Goal: Task Accomplishment & Management: Use online tool/utility

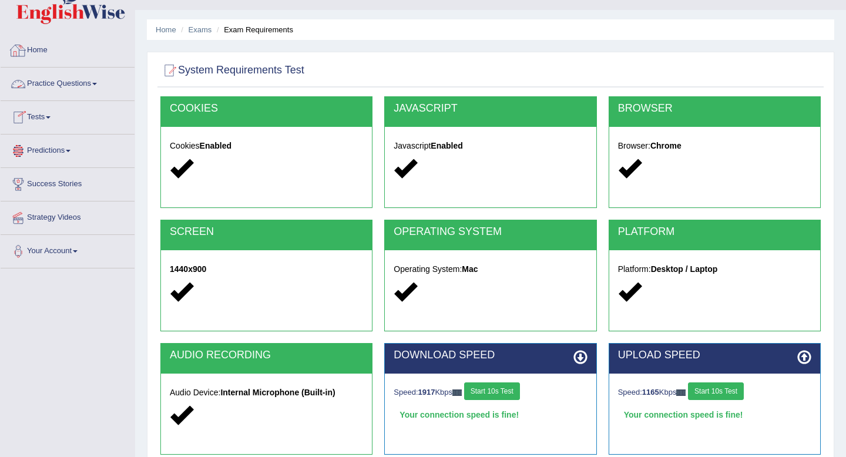
scroll to position [18, 0]
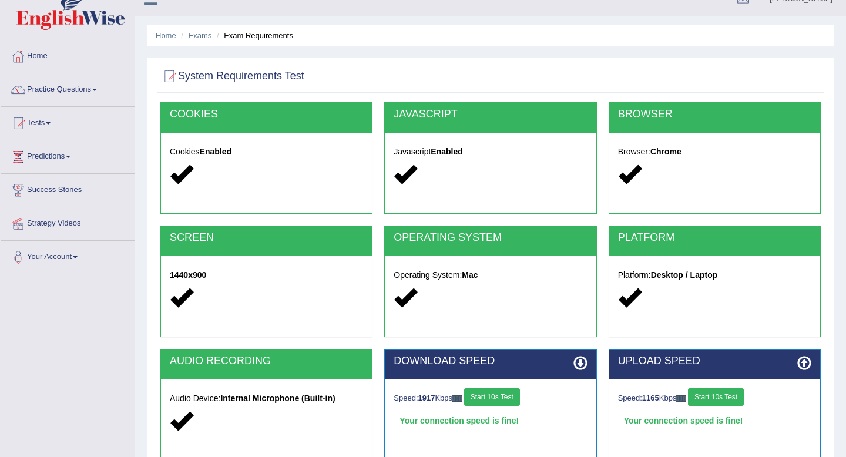
click at [105, 95] on link "Practice Questions" at bounding box center [68, 87] width 134 height 29
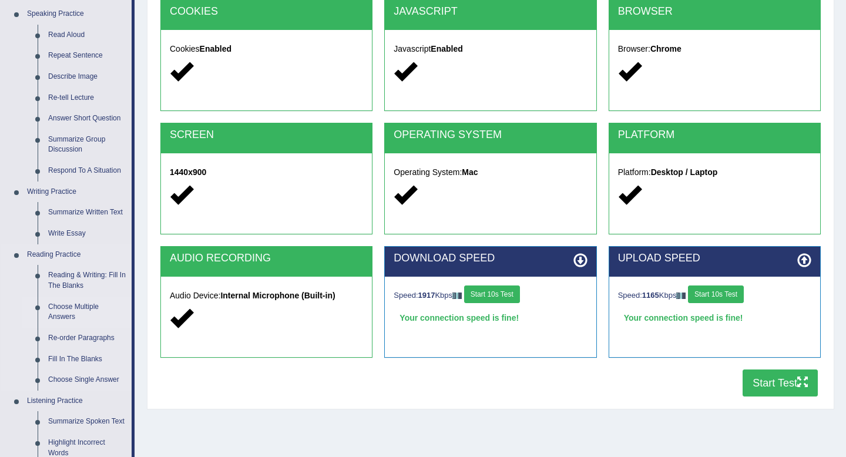
scroll to position [126, 0]
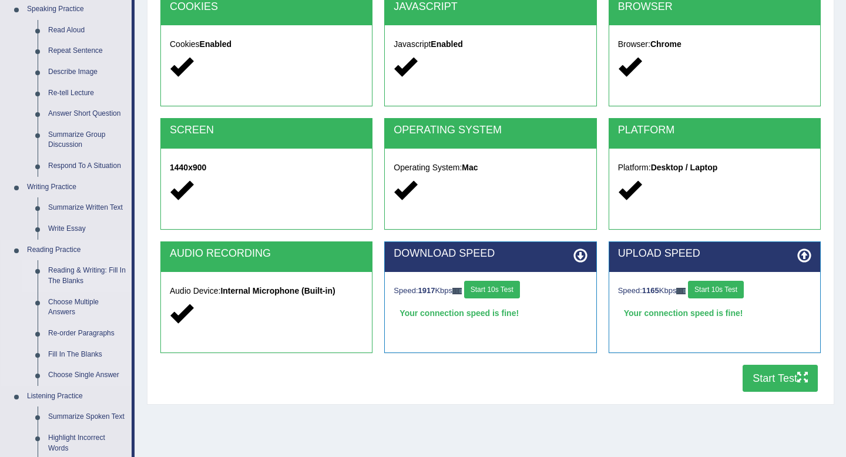
click at [100, 270] on link "Reading & Writing: Fill In The Blanks" at bounding box center [87, 275] width 89 height 31
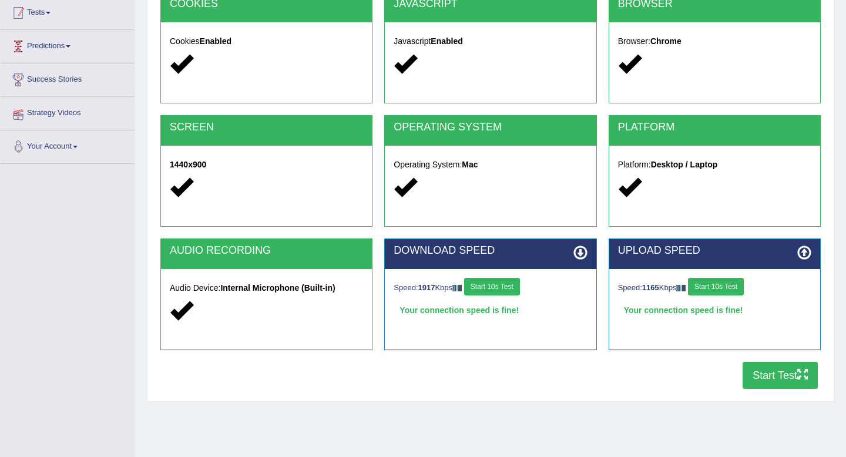
scroll to position [160, 0]
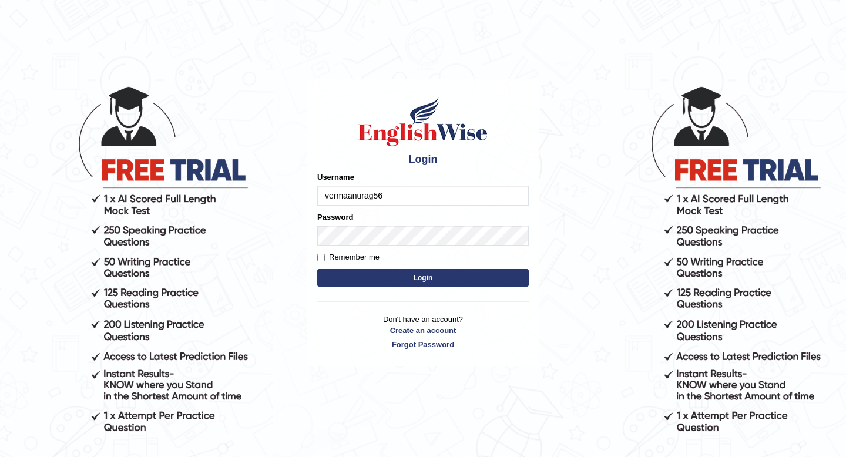
click at [397, 280] on button "Login" at bounding box center [423, 278] width 212 height 18
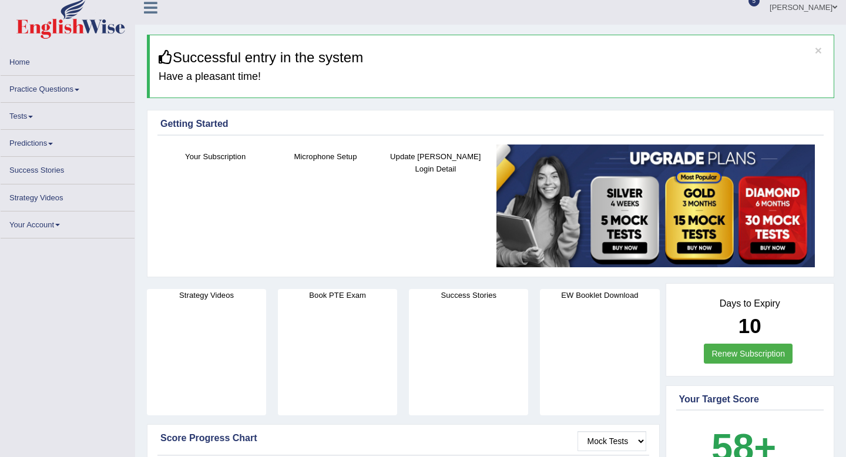
scroll to position [9, 0]
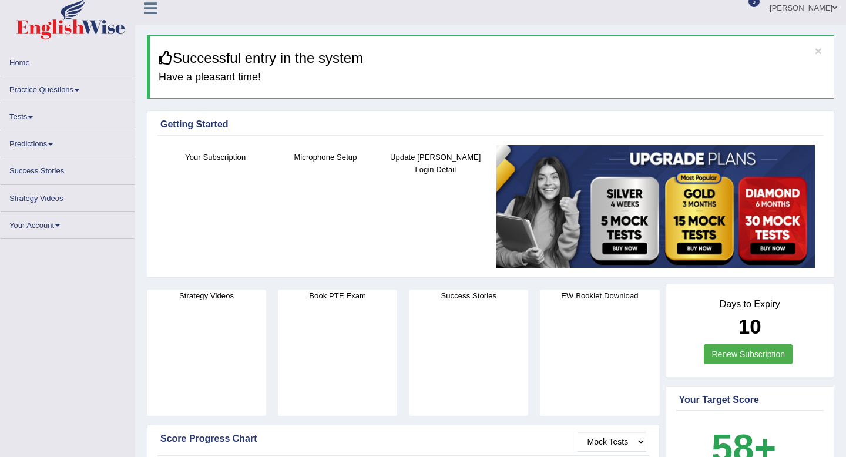
click at [78, 89] on link "Practice Questions" at bounding box center [68, 87] width 134 height 23
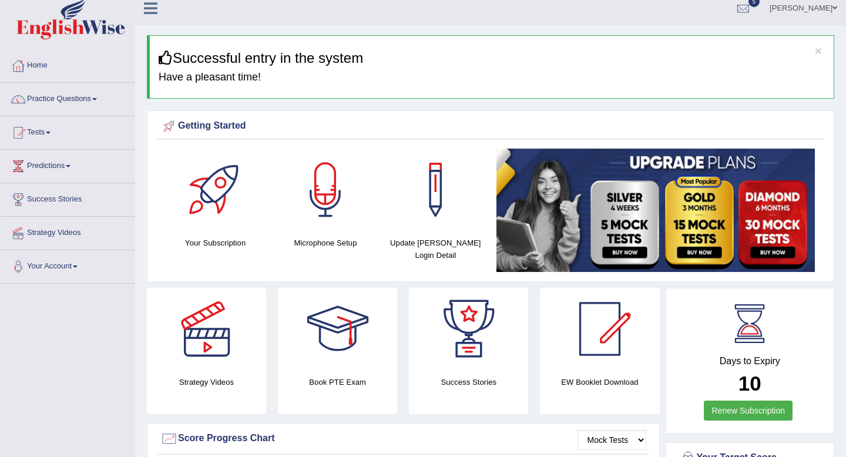
click at [85, 98] on link "Practice Questions" at bounding box center [68, 97] width 134 height 29
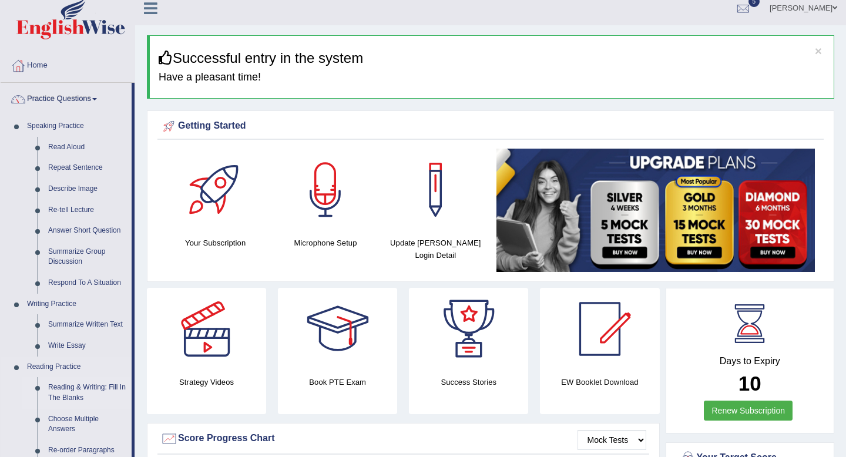
click at [92, 391] on link "Reading & Writing: Fill In The Blanks" at bounding box center [87, 392] width 89 height 31
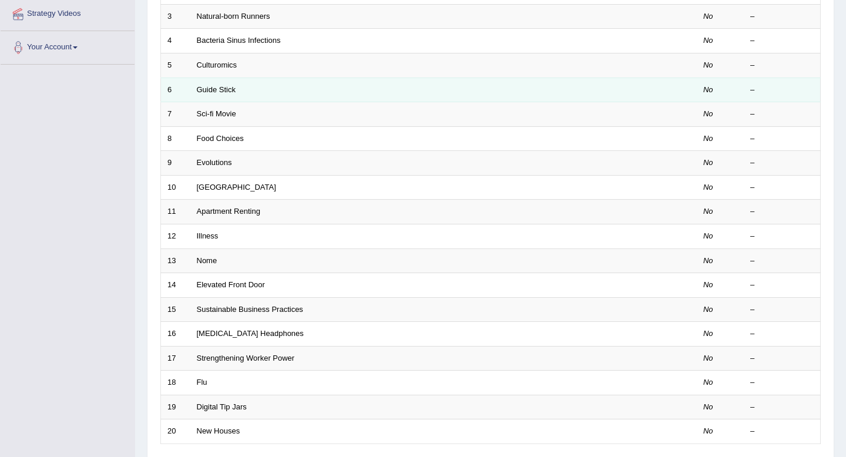
scroll to position [209, 0]
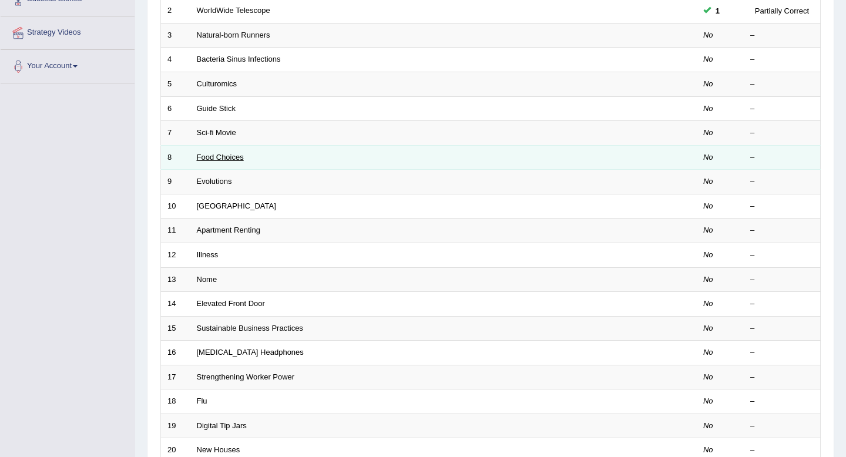
click at [214, 153] on link "Food Choices" at bounding box center [220, 157] width 47 height 9
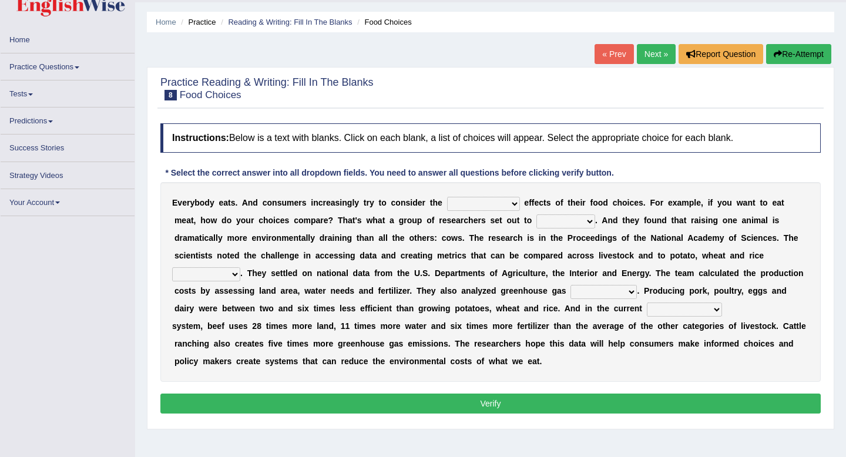
scroll to position [45, 0]
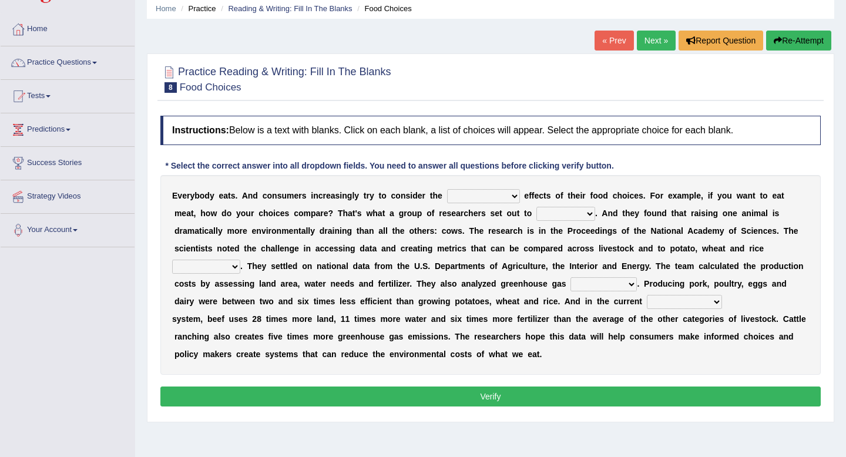
click at [490, 202] on select "spiritual economic environmental material" at bounding box center [483, 196] width 73 height 14
click at [487, 197] on select "spiritual economic environmental material" at bounding box center [483, 196] width 73 height 14
select select "material"
click at [545, 219] on select "exemplify squander discover purchase" at bounding box center [565, 214] width 59 height 14
click at [551, 213] on select "exemplify squander discover purchase" at bounding box center [565, 214] width 59 height 14
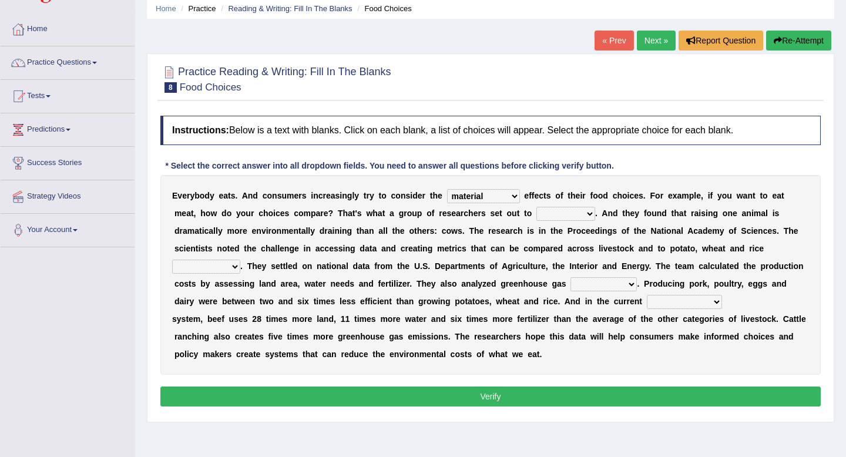
select select "discover"
click at [562, 213] on select "exemplify squander discover purchase" at bounding box center [565, 214] width 59 height 14
click at [483, 197] on select "spiritual economic environmental material" at bounding box center [483, 196] width 73 height 14
select select "environmental"
click at [224, 267] on select "production corruption consumption inventory" at bounding box center [206, 267] width 68 height 14
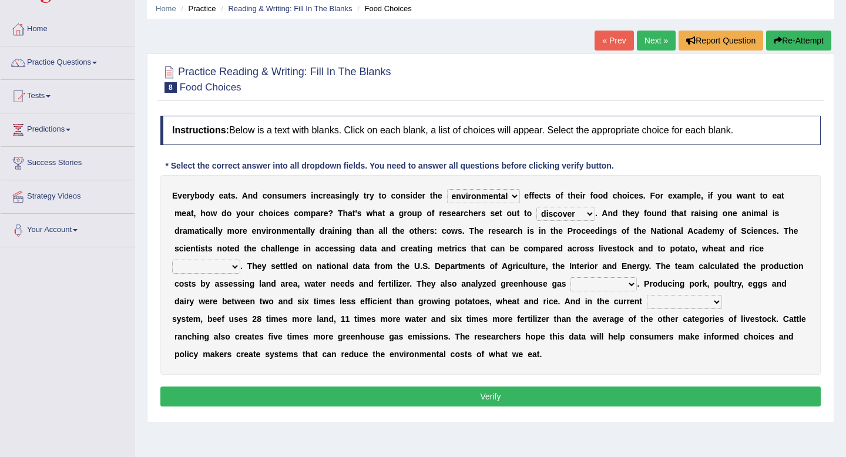
select select "production"
click at [294, 293] on div "E v e r y b o d y e a t s . A n d c o n s u m e r s i n c r e a s i n g l y t r…" at bounding box center [490, 275] width 660 height 200
click at [582, 287] on select "conjectures manufacture emissions purification" at bounding box center [603, 284] width 66 height 14
click at [570, 286] on select "conjectures manufacture emissions purification" at bounding box center [603, 284] width 66 height 14
select select "emissions"
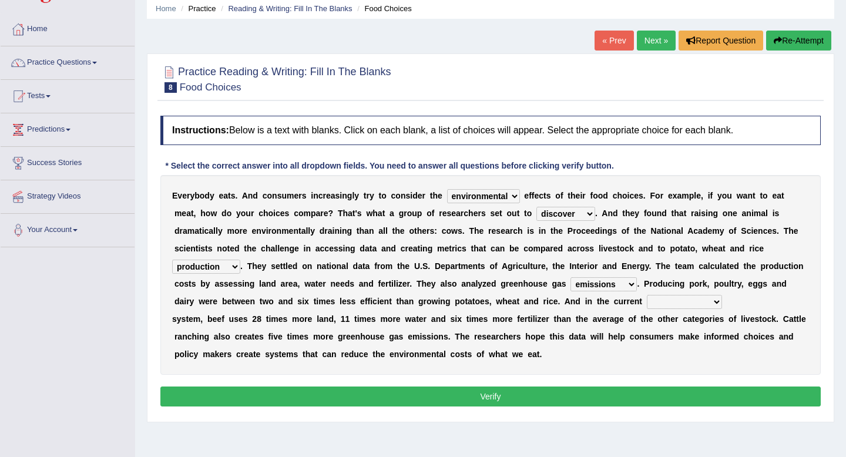
click at [665, 301] on select "agricultural impalpable ungrammatical terminal" at bounding box center [684, 302] width 75 height 14
click at [660, 303] on select "agricultural impalpable ungrammatical terminal" at bounding box center [684, 302] width 75 height 14
select select "agricultural"
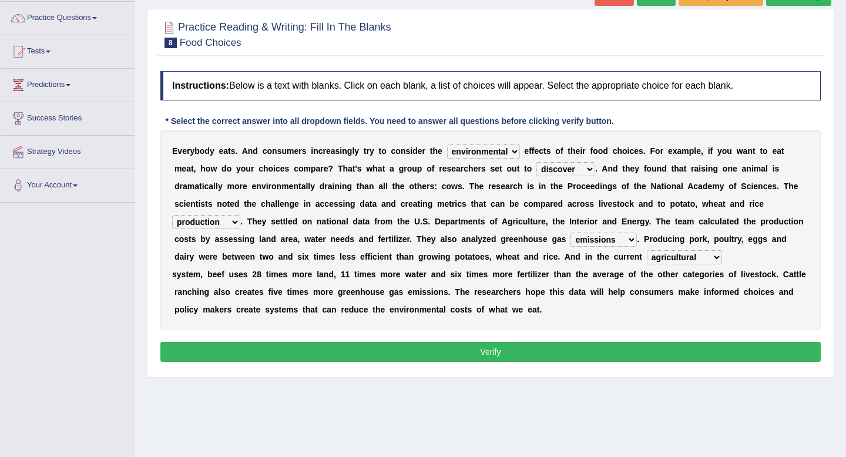
scroll to position [93, 0]
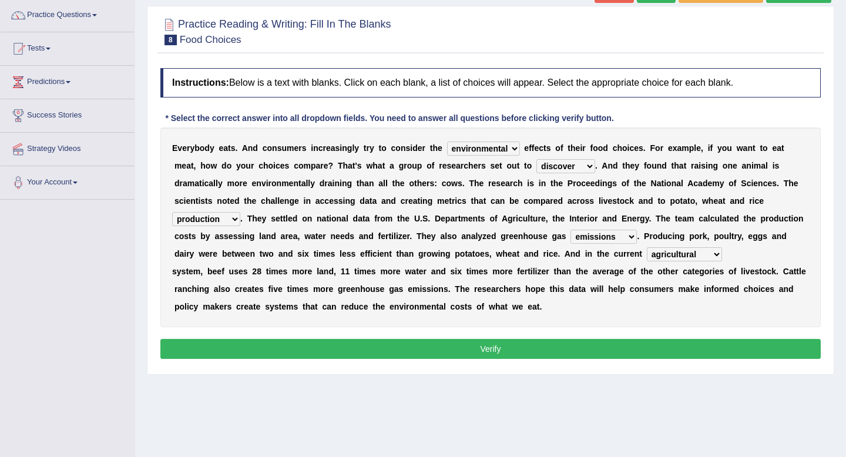
click at [548, 340] on button "Verify" at bounding box center [490, 349] width 660 height 20
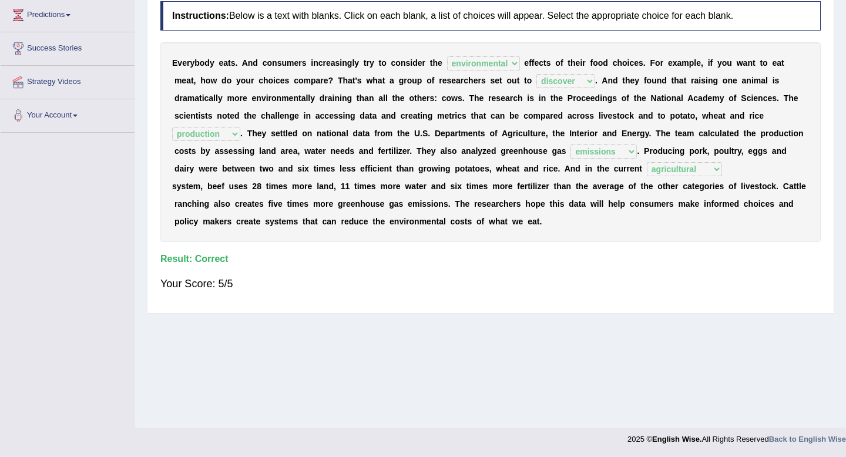
scroll to position [0, 0]
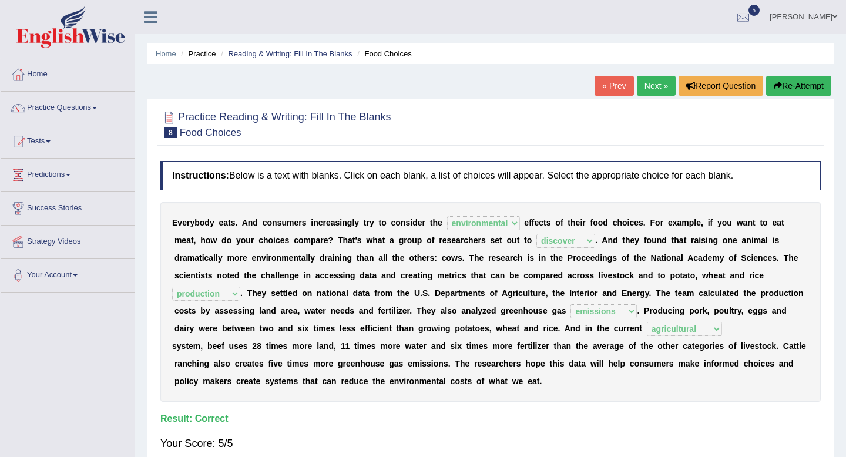
click at [644, 88] on link "Next »" at bounding box center [656, 86] width 39 height 20
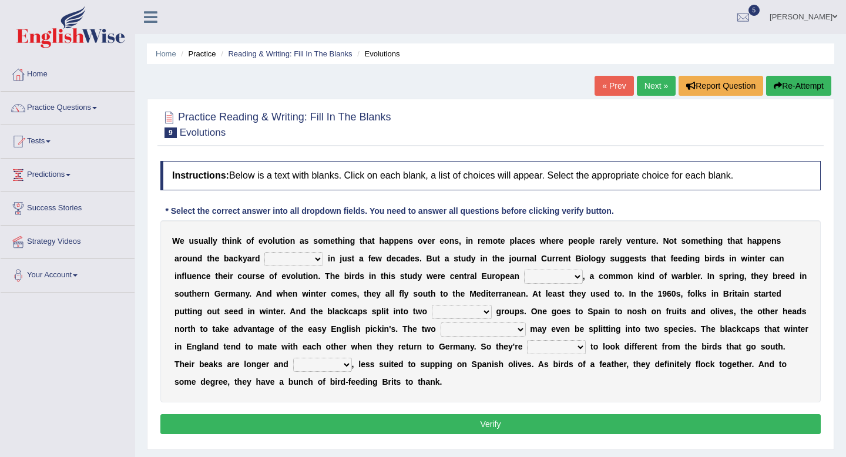
click at [670, 243] on b "o" at bounding box center [671, 240] width 5 height 9
click at [286, 257] on select "beaver believer birdfeeder phonier" at bounding box center [293, 259] width 59 height 14
click at [455, 244] on b "s" at bounding box center [456, 240] width 5 height 9
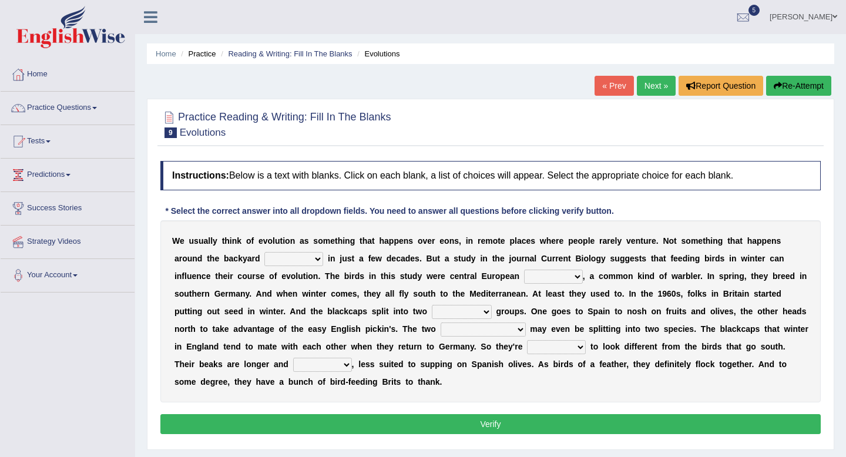
click at [531, 246] on div "W e u s u a l l y t h i n k o f e v o l u t i o n a s s o m e t h i n g t h a t…" at bounding box center [490, 311] width 660 height 182
click at [645, 242] on b "u" at bounding box center [645, 240] width 5 height 9
click at [653, 247] on div "W e u s u a l l y t h i n k o f e v o l u t i o n a s s o m e t h i n g t h a t…" at bounding box center [490, 311] width 660 height 182
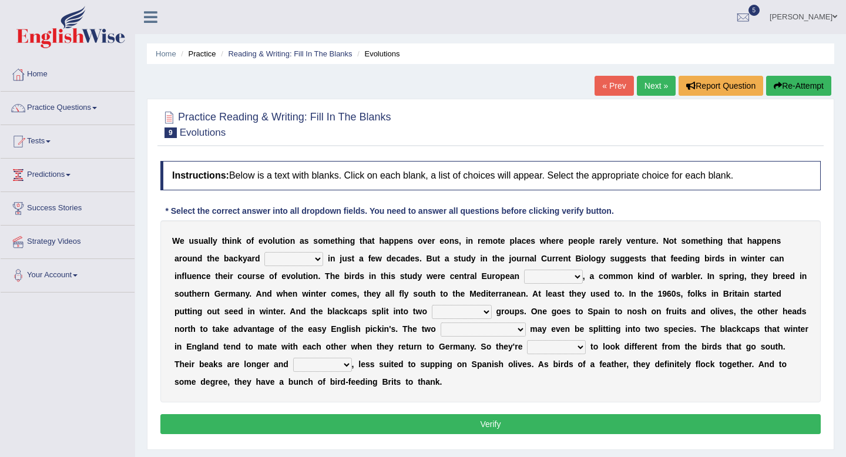
click at [653, 247] on div "W e u s u a l l y t h i n k o f e v o l u t i o n a s s o m e t h i n g t h a t…" at bounding box center [490, 311] width 660 height 182
click at [636, 243] on b "n" at bounding box center [638, 240] width 5 height 9
click at [280, 254] on select "beaver believer birdfeeder phonier" at bounding box center [293, 259] width 59 height 14
select select "believer"
click at [310, 277] on b "o" at bounding box center [310, 275] width 5 height 9
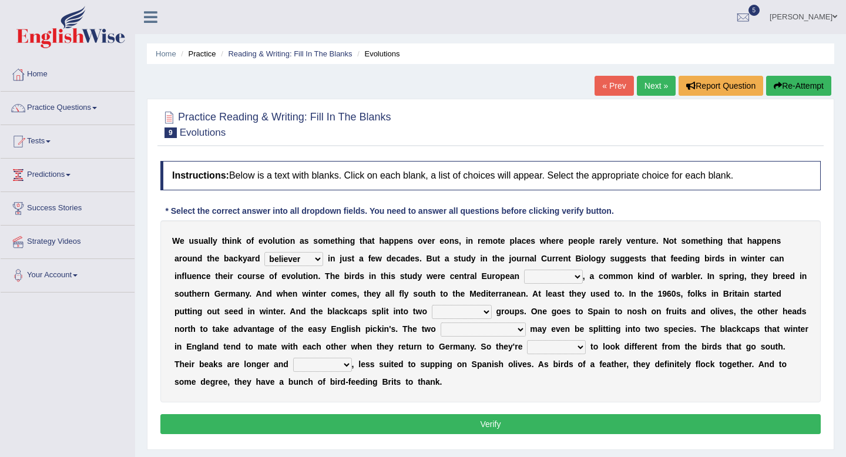
click at [310, 277] on b "o" at bounding box center [310, 275] width 5 height 9
click at [439, 284] on div "W e u s u a l l y t h i n k o f e v o l u t i o n a s s o m e t h i n g t h a t…" at bounding box center [490, 311] width 660 height 182
drag, startPoint x: 326, startPoint y: 275, endPoint x: 427, endPoint y: 279, distance: 100.5
click at [426, 279] on div "W e u s u a l l y t h i n k o f e v o l u t i o n a s s o m e t h i n g t h a t…" at bounding box center [490, 311] width 660 height 182
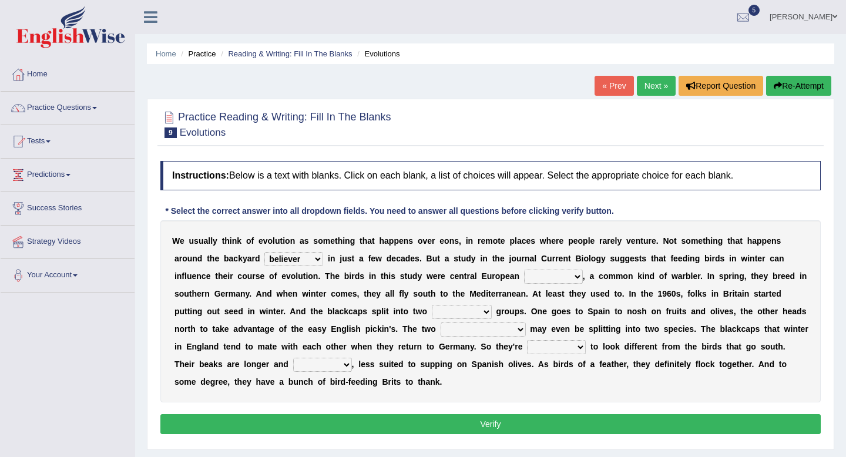
click at [546, 274] on select "blackcaps pox flaps chats" at bounding box center [553, 277] width 59 height 14
click at [552, 277] on select "blackcaps pox flaps chats" at bounding box center [553, 277] width 59 height 14
select select "pox"
click at [555, 273] on select "blackcaps pox flaps chats" at bounding box center [553, 277] width 59 height 14
click at [311, 261] on select "beaver believer birdfeeder phonier" at bounding box center [293, 259] width 59 height 14
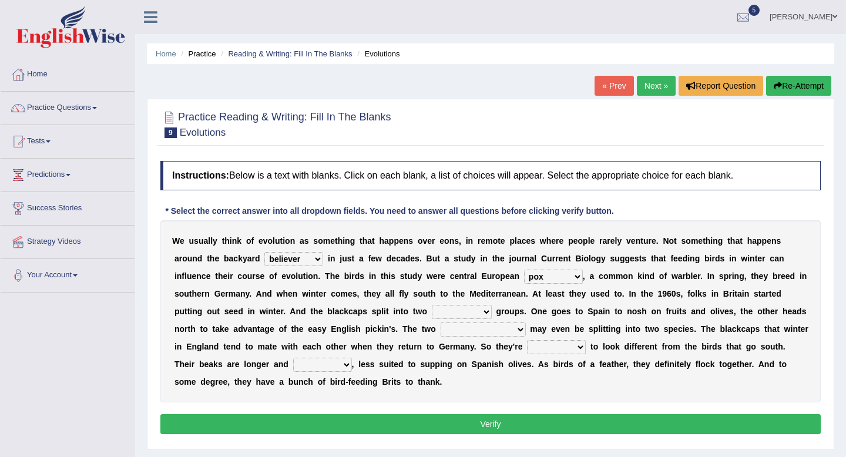
click at [311, 260] on select "beaver believer birdfeeder phonier" at bounding box center [293, 259] width 59 height 14
click at [272, 258] on select "beaver believer birdfeeder phonier" at bounding box center [293, 259] width 59 height 14
select select "birdfeeder"
click at [563, 269] on div "W e u s u a l l y t h i n k o f e v o l u t i o n a s s o m e t h i n g t h a t…" at bounding box center [490, 311] width 660 height 182
click at [563, 271] on select "blackcaps pox flaps chats" at bounding box center [553, 277] width 59 height 14
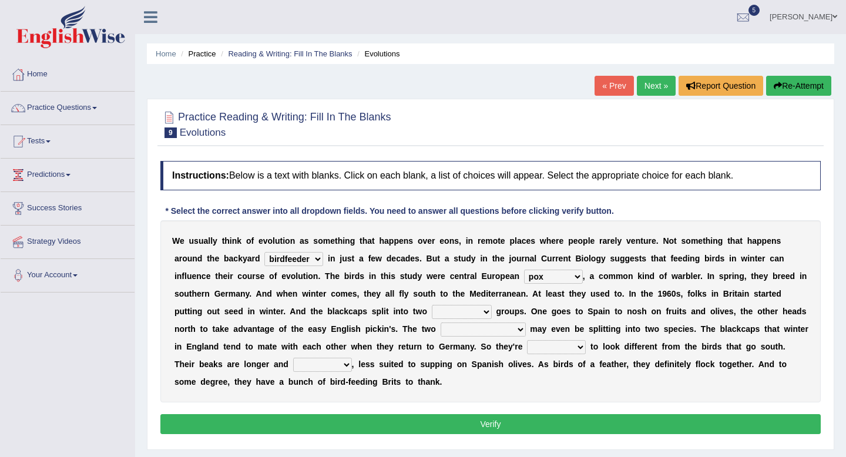
click at [569, 277] on select "blackcaps pox flaps chats" at bounding box center [553, 277] width 59 height 14
click at [539, 273] on select "blackcaps pox flaps chats" at bounding box center [553, 277] width 59 height 14
select select "blackcaps"
click at [456, 312] on select "distinct bit disconnect split" at bounding box center [462, 312] width 60 height 14
click at [461, 313] on select "distinct bit disconnect split" at bounding box center [462, 312] width 60 height 14
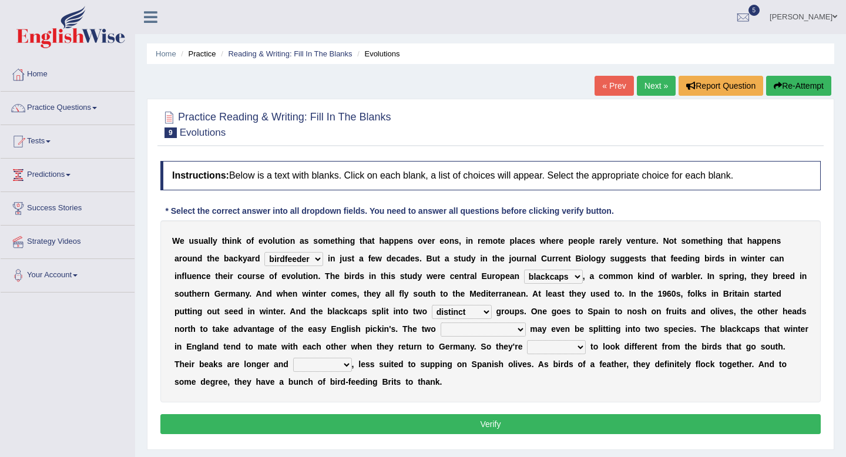
click at [472, 312] on select "distinct bit disconnect split" at bounding box center [462, 312] width 60 height 14
select select "split"
click at [541, 278] on select "blackcaps pox flaps chats" at bounding box center [553, 277] width 59 height 14
click at [476, 313] on select "distinct bit disconnect split" at bounding box center [462, 312] width 60 height 14
click at [364, 335] on div "W e u s u a l l y t h i n k o f e v o l u t i o n a s s o m e t h i n g t h a t…" at bounding box center [490, 311] width 660 height 182
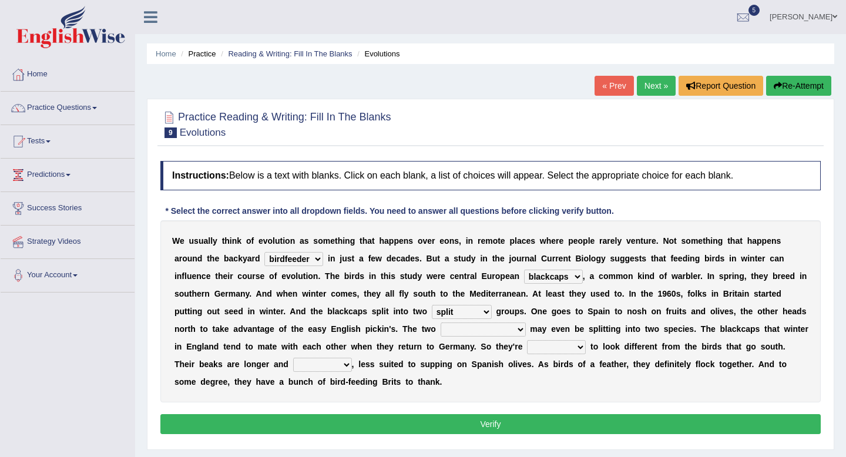
click at [479, 314] on select "distinct bit disconnect split" at bounding box center [462, 312] width 60 height 14
click at [496, 331] on select "elevators populations breakers contraindications" at bounding box center [483, 330] width 85 height 14
select select "populations"
click at [583, 352] on select "starting blotting wanting padding" at bounding box center [556, 347] width 59 height 14
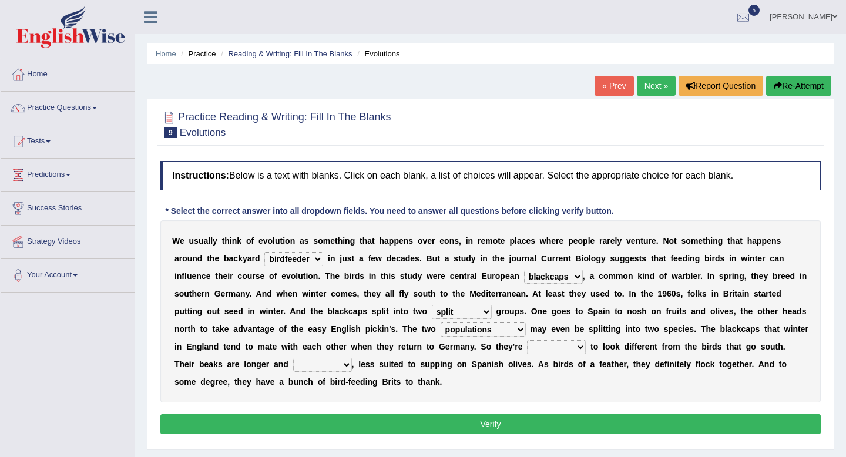
click at [567, 346] on select "starting blotting wanting padding" at bounding box center [556, 347] width 59 height 14
click at [341, 365] on select "freshwater spillover scheduler narrower" at bounding box center [322, 365] width 59 height 14
click at [586, 346] on select "starting blotting wanting padding" at bounding box center [556, 347] width 59 height 14
select select "wanting"
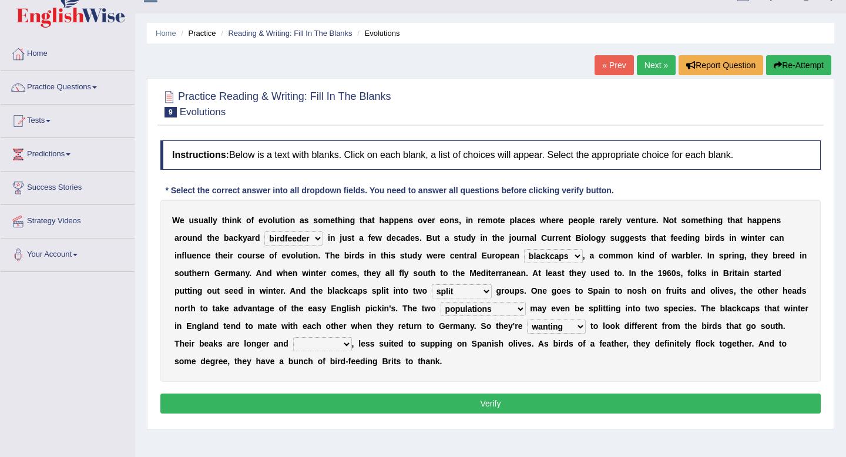
scroll to position [24, 0]
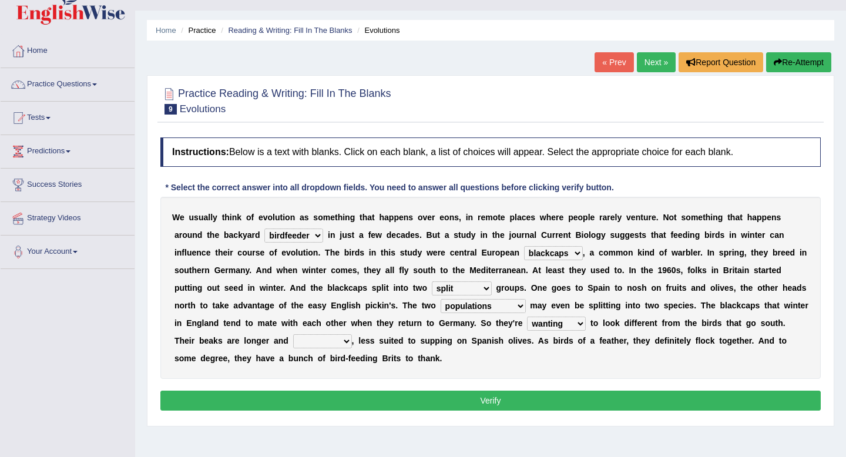
click at [213, 341] on b "a" at bounding box center [211, 340] width 5 height 9
click at [352, 344] on select "freshwater spillover scheduler narrower" at bounding box center [322, 341] width 59 height 14
select select "spillover"
click at [385, 403] on button "Verify" at bounding box center [490, 401] width 660 height 20
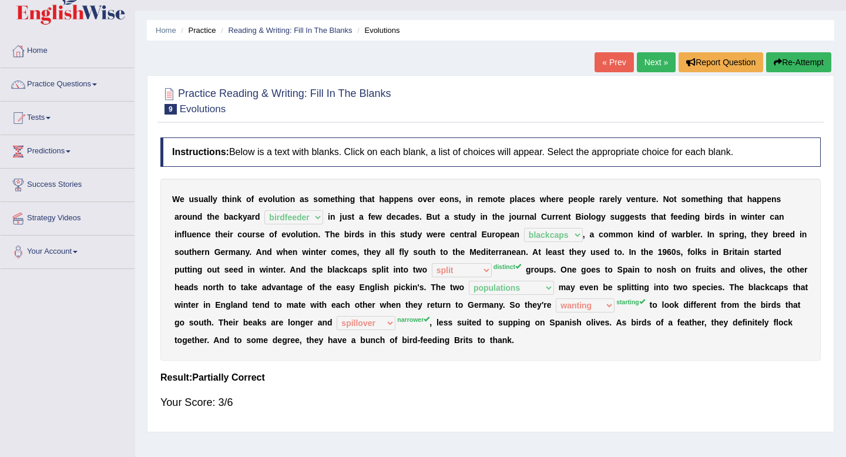
click at [432, 324] on div "W e u s u a l l y t h i n k o f e v o l u t i o n a s s o m e t h i n g t h a t…" at bounding box center [490, 270] width 660 height 182
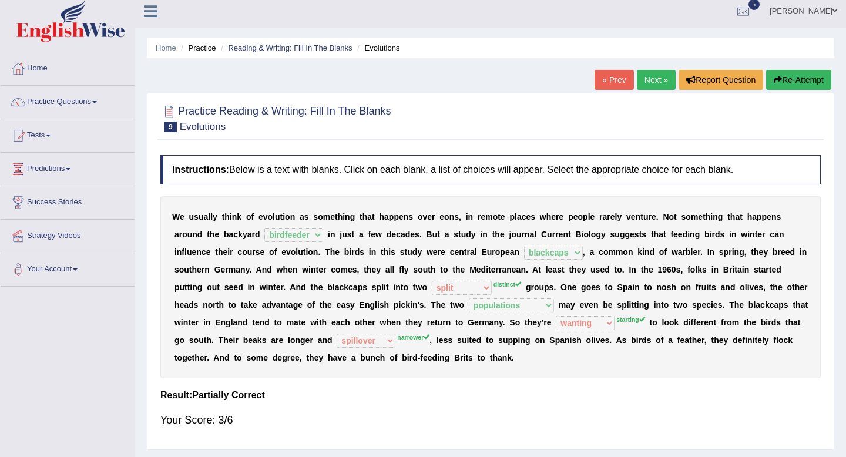
scroll to position [0, 0]
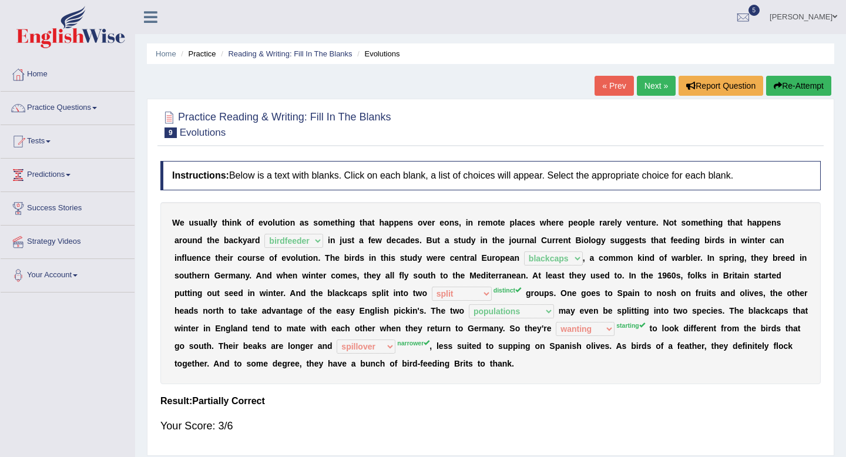
click at [654, 87] on link "Next »" at bounding box center [656, 86] width 39 height 20
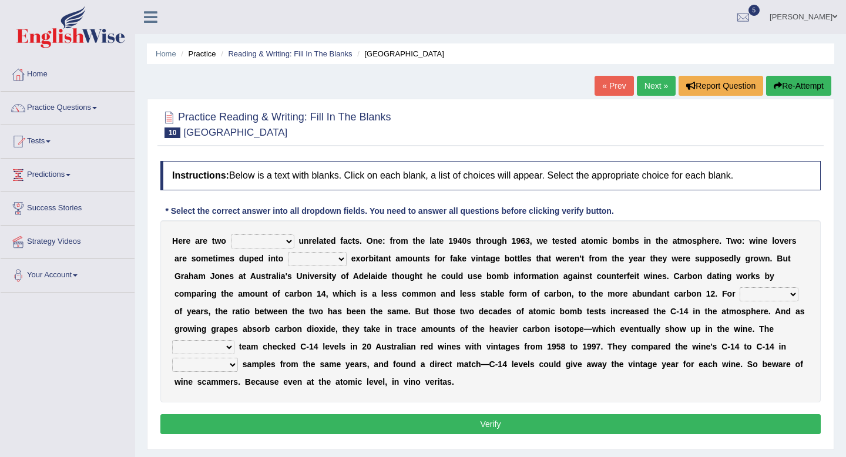
click at [251, 241] on select "seemingly feelingly endearingly entreatingly" at bounding box center [262, 241] width 63 height 14
select select "feelingly"
click at [709, 246] on b "e" at bounding box center [709, 240] width 5 height 9
click at [311, 259] on select "dipping trekking spending swinging" at bounding box center [317, 259] width 59 height 14
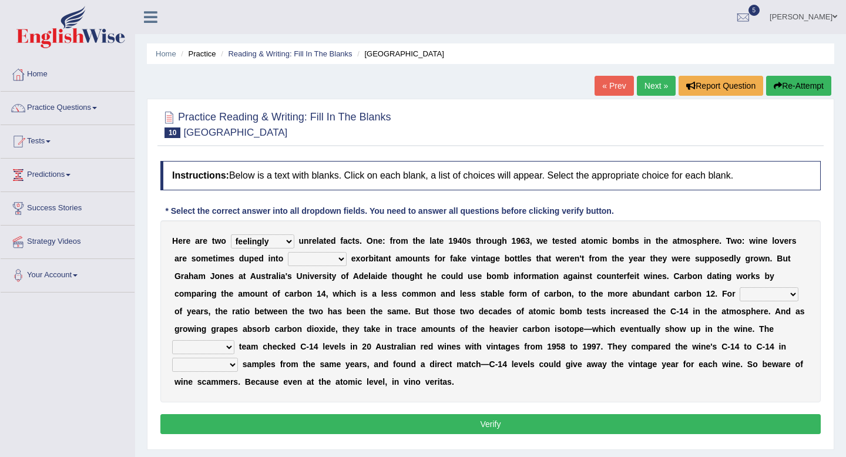
select select "dipping"
click at [663, 280] on b "s" at bounding box center [664, 275] width 5 height 9
click at [273, 241] on select "seemingly feelingly endearingly entreatingly" at bounding box center [262, 241] width 63 height 14
drag, startPoint x: 721, startPoint y: 300, endPoint x: 567, endPoint y: 300, distance: 153.9
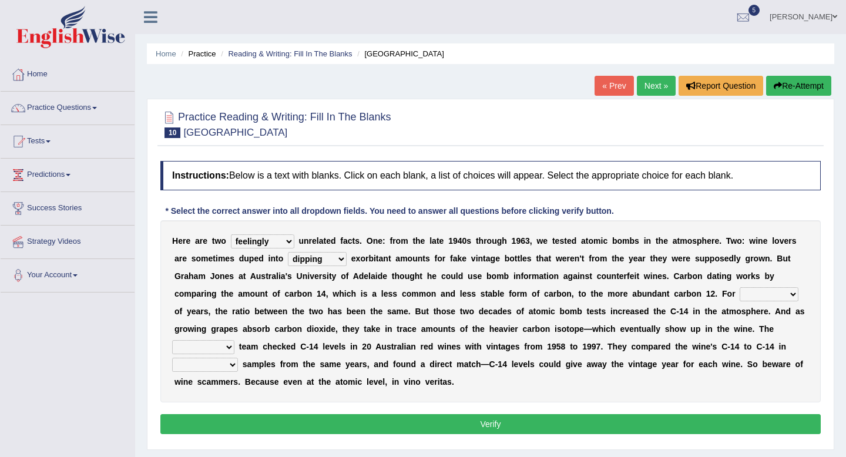
click at [567, 300] on div "H e r e a r e t w o seemingly feelingly endearingly entreatingly u n r e l a t …" at bounding box center [490, 311] width 660 height 182
click at [754, 291] on select "couples much thousands numerous" at bounding box center [769, 294] width 59 height 14
click at [750, 294] on select "couples much thousands numerous" at bounding box center [769, 294] width 59 height 14
click at [570, 297] on b "n" at bounding box center [568, 293] width 5 height 9
drag, startPoint x: 719, startPoint y: 297, endPoint x: 691, endPoint y: 294, distance: 27.8
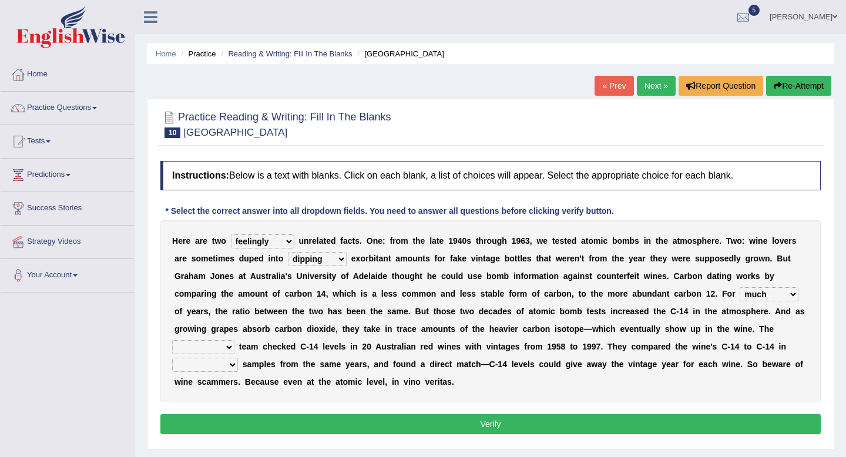
click at [691, 295] on div "H e r e a r e t w o seemingly feelingly endearingly entreatingly u n r e l a t …" at bounding box center [490, 311] width 660 height 182
click at [753, 298] on select "couples much thousands numerous" at bounding box center [769, 294] width 59 height 14
select select "couples"
drag, startPoint x: 771, startPoint y: 313, endPoint x: 701, endPoint y: 313, distance: 69.9
click at [701, 313] on div "H e r e a r e t w o seemingly feelingly endearingly entreatingly u n r e l a t …" at bounding box center [490, 311] width 660 height 182
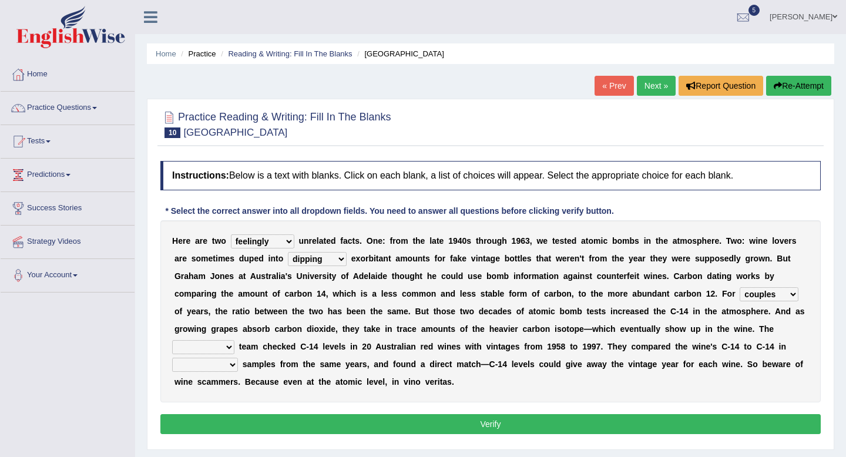
drag, startPoint x: 351, startPoint y: 331, endPoint x: 129, endPoint y: 323, distance: 222.2
click at [129, 323] on div "Toggle navigation Home Practice Questions Speaking Practice Read Aloud Repeat S…" at bounding box center [423, 305] width 846 height 611
drag, startPoint x: 765, startPoint y: 337, endPoint x: 469, endPoint y: 334, distance: 296.1
click at [469, 334] on div "H e r e a r e t w o seemingly feelingly endearingly entreatingly u n r e l a t …" at bounding box center [490, 311] width 660 height 182
click at [203, 346] on select "research individual preparation strange" at bounding box center [203, 347] width 62 height 14
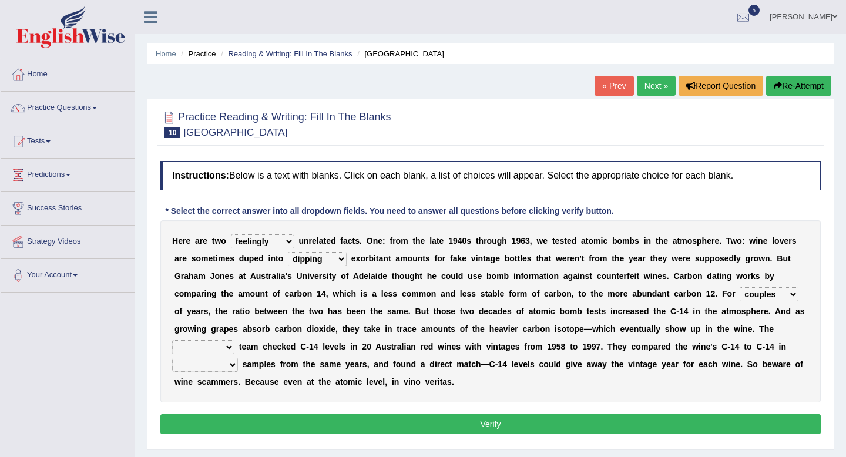
click at [224, 347] on select "research individual preparation strange" at bounding box center [203, 347] width 62 height 14
click at [213, 349] on select "research individual preparation strange" at bounding box center [203, 347] width 62 height 14
select select "research"
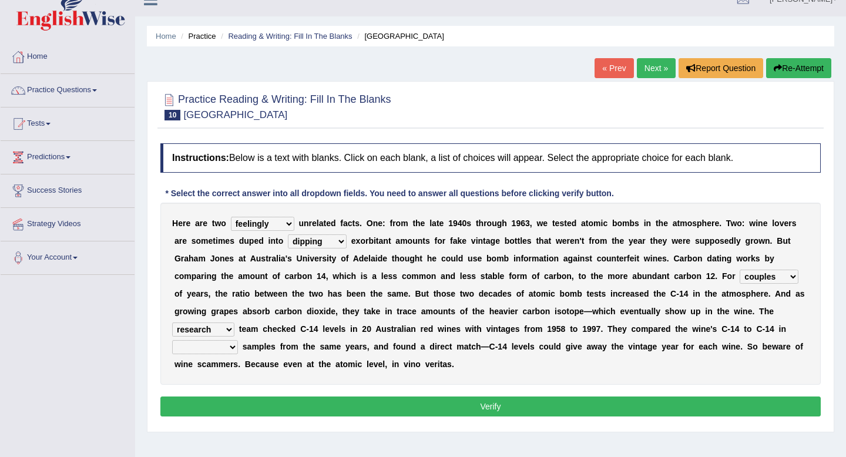
scroll to position [19, 0]
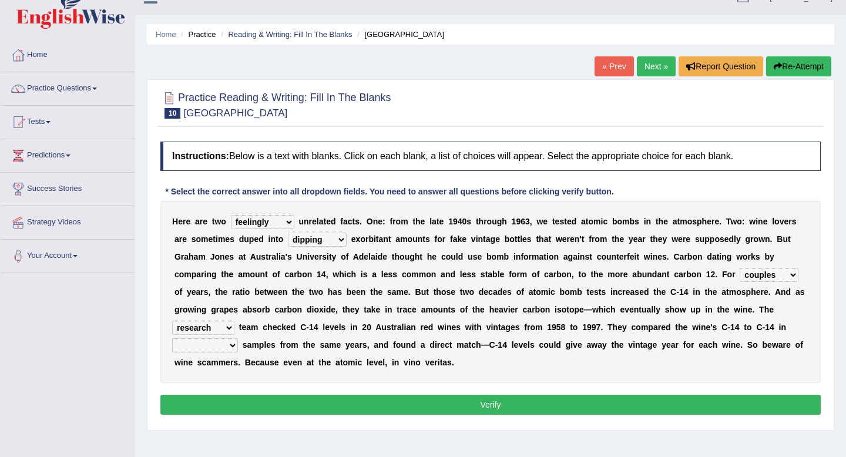
click at [220, 344] on select "physical atmospheric fluid solid" at bounding box center [205, 345] width 66 height 14
click at [216, 345] on select "physical atmospheric fluid solid" at bounding box center [205, 345] width 66 height 14
click at [220, 343] on select "physical atmospheric fluid solid" at bounding box center [205, 345] width 66 height 14
click at [201, 348] on select "physical atmospheric fluid solid" at bounding box center [205, 345] width 66 height 14
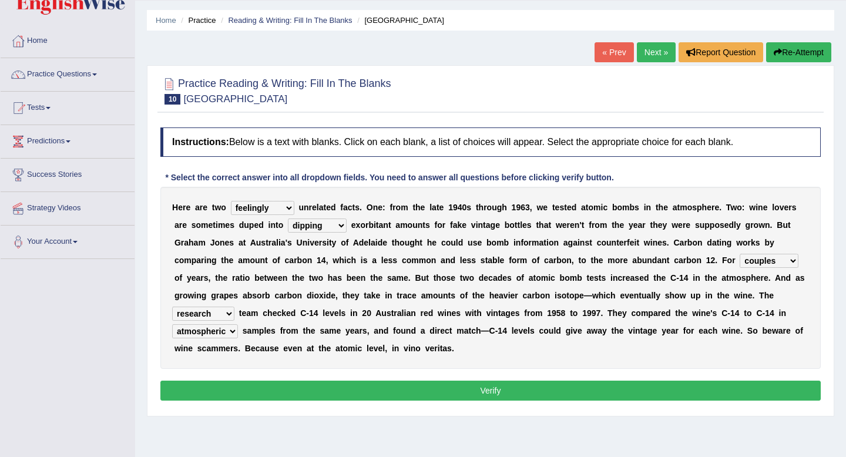
scroll to position [38, 0]
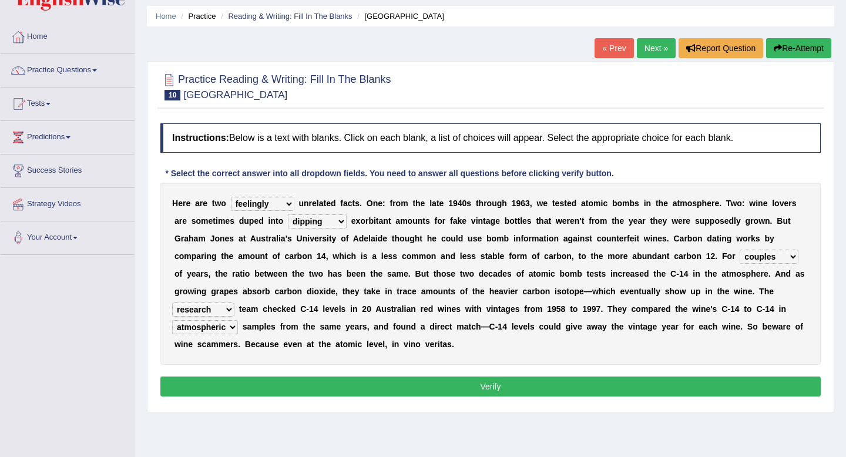
click at [212, 333] on select "physical atmospheric fluid solid" at bounding box center [205, 327] width 66 height 14
select select "physical"
click at [213, 330] on select "physical atmospheric fluid solid" at bounding box center [205, 327] width 66 height 14
click at [283, 380] on button "Verify" at bounding box center [490, 387] width 660 height 20
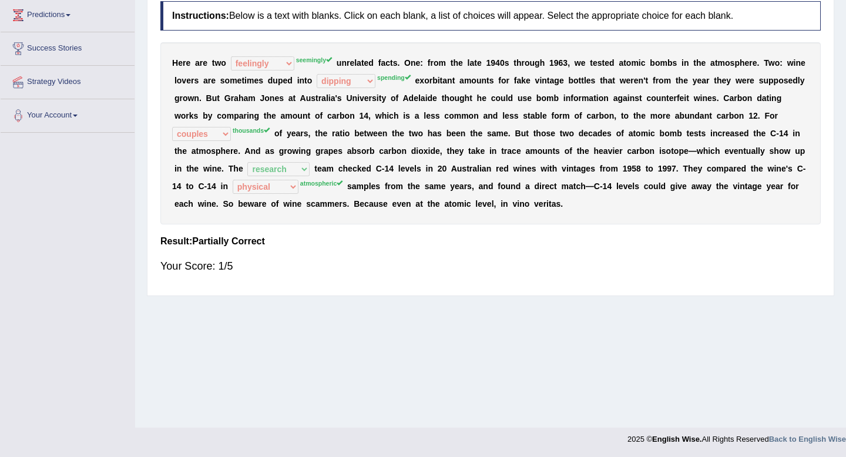
scroll to position [0, 0]
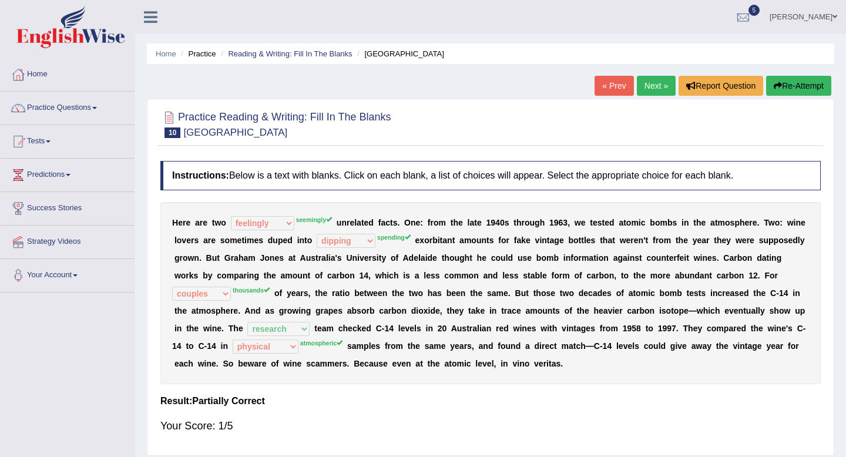
click at [648, 80] on link "Next »" at bounding box center [656, 86] width 39 height 20
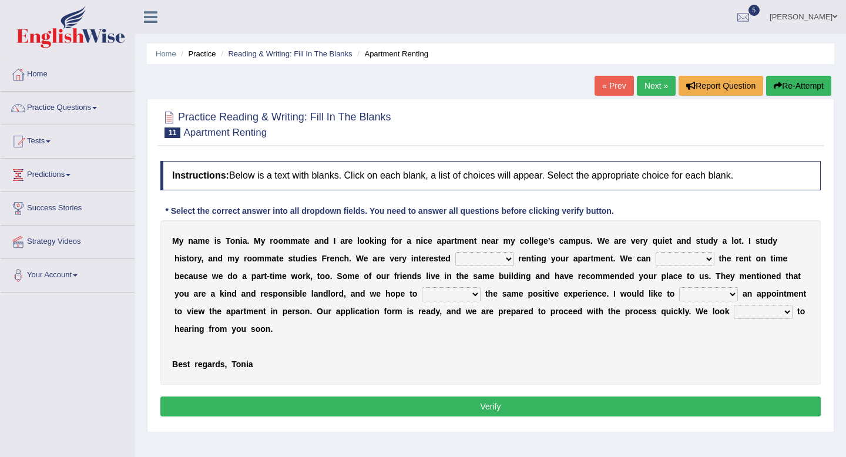
click at [480, 261] on select "for about at in" at bounding box center [484, 259] width 59 height 14
select select "in"
click at [681, 264] on select "afford get pay bring" at bounding box center [685, 259] width 59 height 14
select select "pay"
click at [462, 296] on select "form meet have decide" at bounding box center [451, 294] width 59 height 14
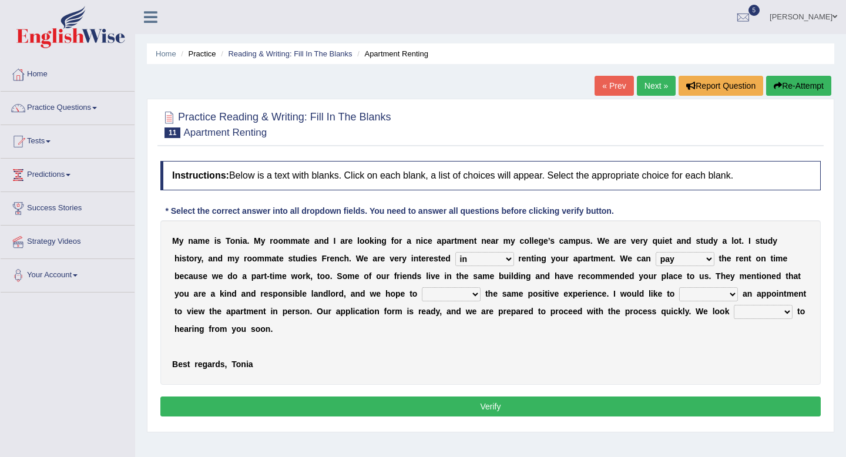
select select "have"
click at [700, 298] on select "own recall revise make" at bounding box center [708, 294] width 59 height 14
select select "make"
click at [710, 296] on select "own recall revise make" at bounding box center [708, 294] width 59 height 14
click at [743, 313] on select "around out in forward" at bounding box center [763, 312] width 59 height 14
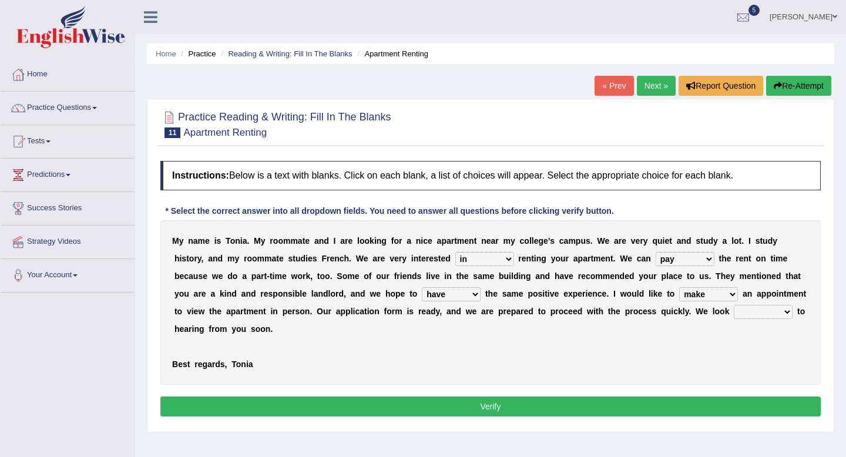
click at [749, 313] on select "around out in forward" at bounding box center [763, 312] width 59 height 14
select select "forward"
click at [367, 402] on button "Verify" at bounding box center [490, 407] width 660 height 20
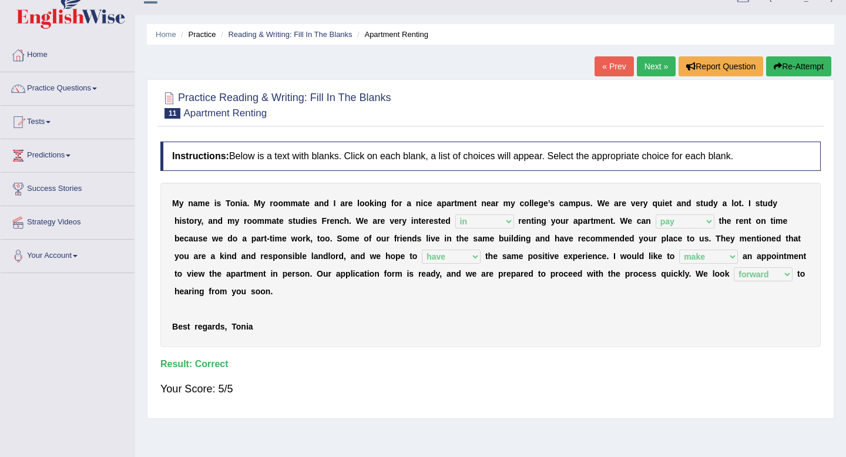
scroll to position [5, 0]
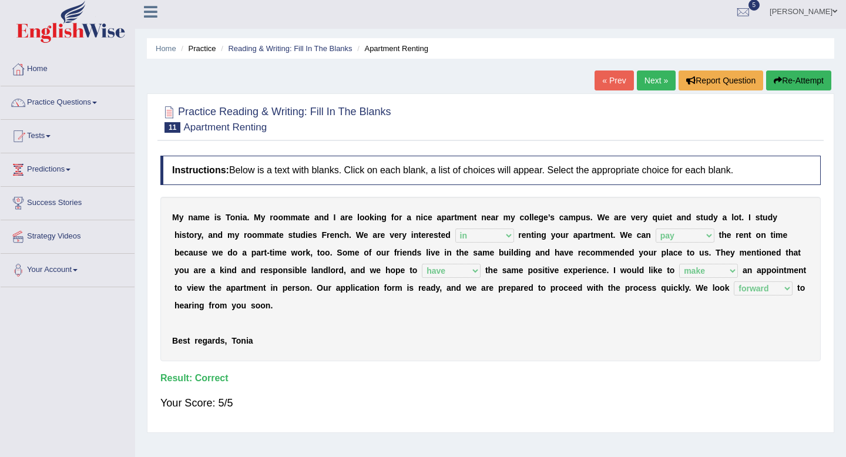
click at [649, 77] on link "Next »" at bounding box center [656, 81] width 39 height 20
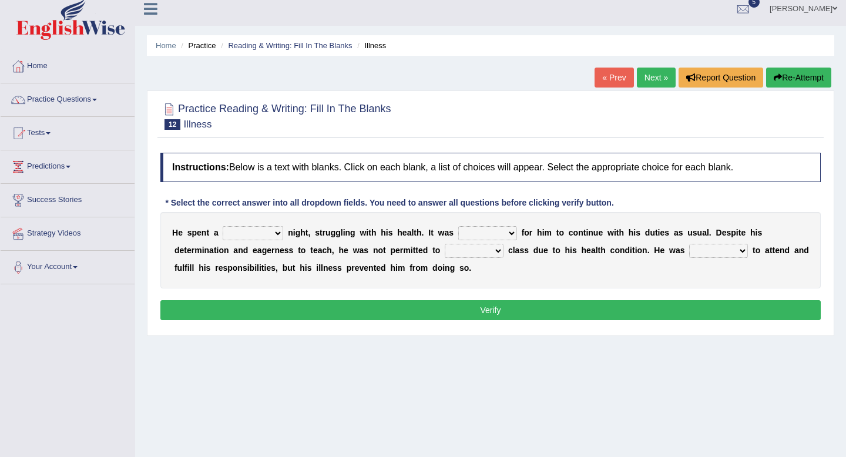
scroll to position [9, 0]
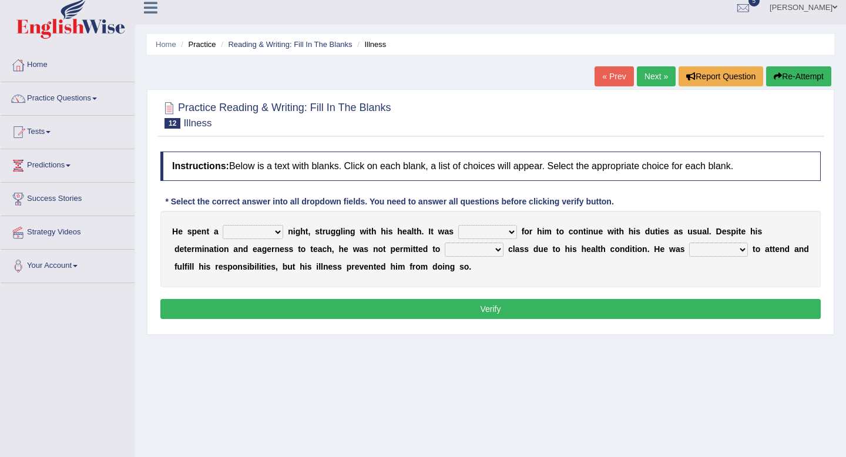
click at [259, 232] on select "cheerful restful meaningful painful" at bounding box center [253, 232] width 61 height 14
select select "painful"
click at [476, 233] on select "enjoyable simple difficult natural" at bounding box center [487, 232] width 59 height 14
select select "difficult"
click at [467, 250] on select "teach leave cancel attend" at bounding box center [474, 250] width 59 height 14
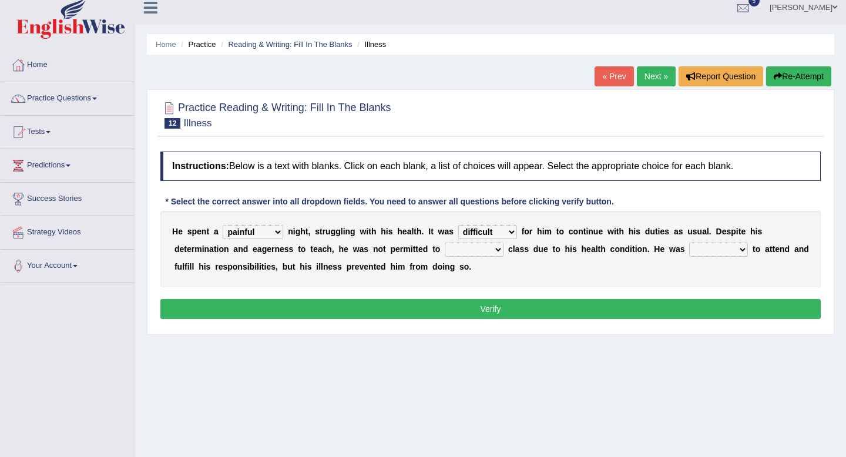
select select "attend"
click at [703, 251] on select "anxious forced lazy happy" at bounding box center [718, 250] width 59 height 14
select select "happy"
click at [660, 313] on button "Verify" at bounding box center [490, 309] width 660 height 20
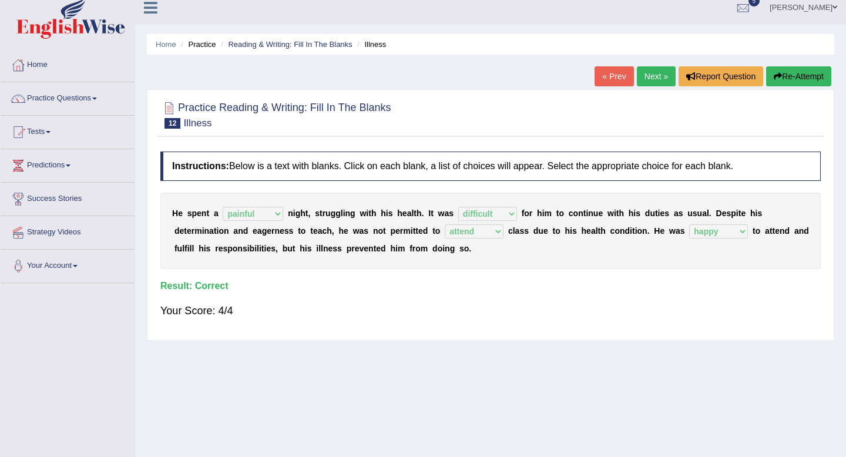
click at [644, 77] on link "Next »" at bounding box center [656, 76] width 39 height 20
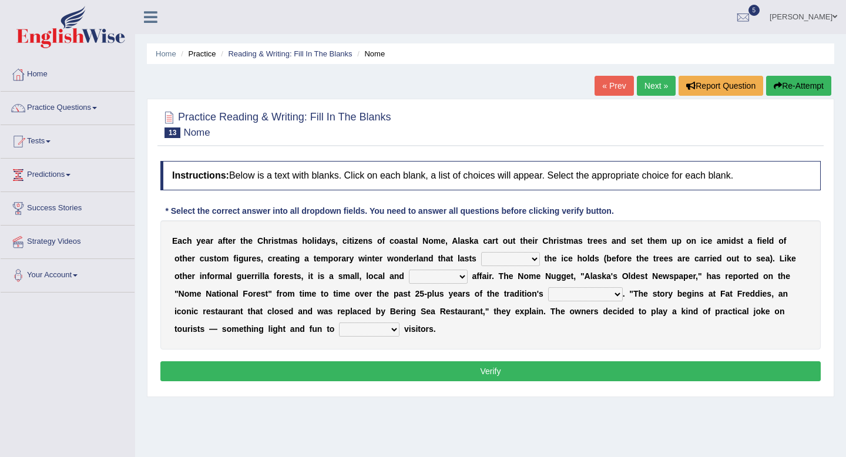
drag, startPoint x: 342, startPoint y: 240, endPoint x: 438, endPoint y: 244, distance: 95.8
click at [437, 244] on div "E a c h y e a r a f t e r t h e C h r i s t m a s h o l i d a y s , c i t i z e…" at bounding box center [490, 284] width 660 height 129
click at [438, 244] on b "m" at bounding box center [437, 240] width 7 height 9
click at [258, 262] on b "s" at bounding box center [258, 258] width 5 height 9
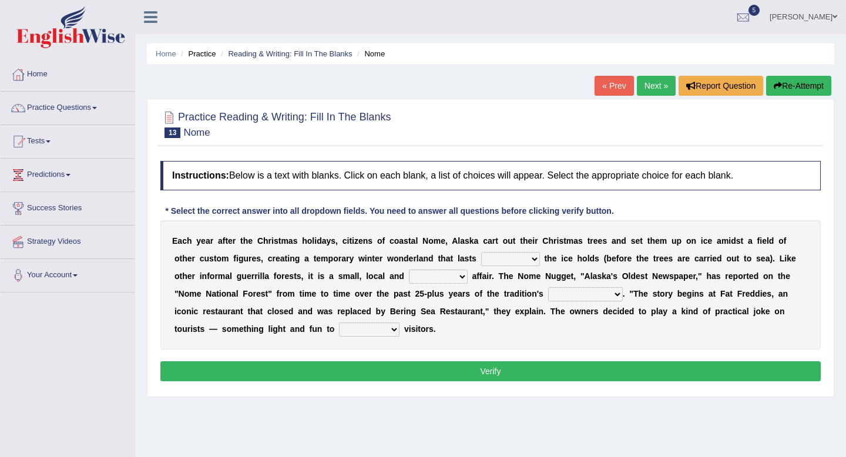
click at [376, 256] on b "e" at bounding box center [377, 258] width 5 height 9
click at [377, 263] on b "e" at bounding box center [377, 258] width 5 height 9
click at [423, 259] on b "a" at bounding box center [421, 258] width 5 height 9
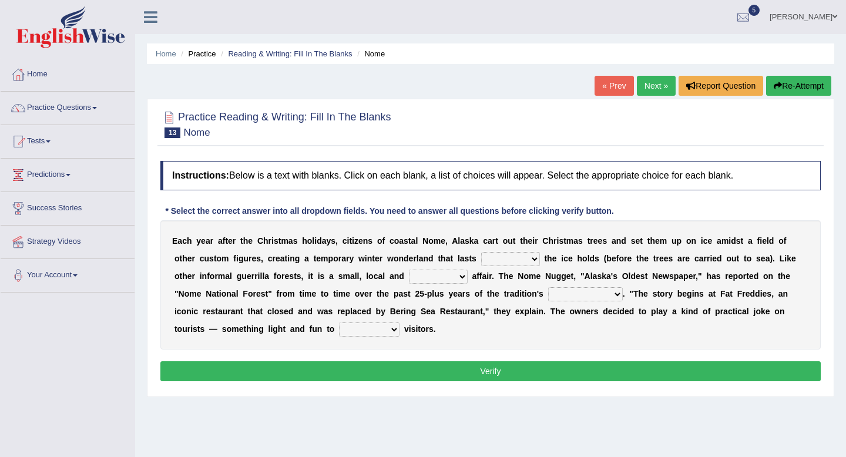
click at [519, 259] on select "as long as before after although" at bounding box center [510, 259] width 59 height 14
click at [521, 264] on select "as long as before after although" at bounding box center [510, 259] width 59 height 14
select select "as long as"
click at [367, 280] on b "l" at bounding box center [367, 275] width 2 height 9
click at [288, 281] on div "E a c h y e a r a f t e r t h e C h r i s t m a s h o l i d a y s , c i t i z e…" at bounding box center [490, 284] width 660 height 129
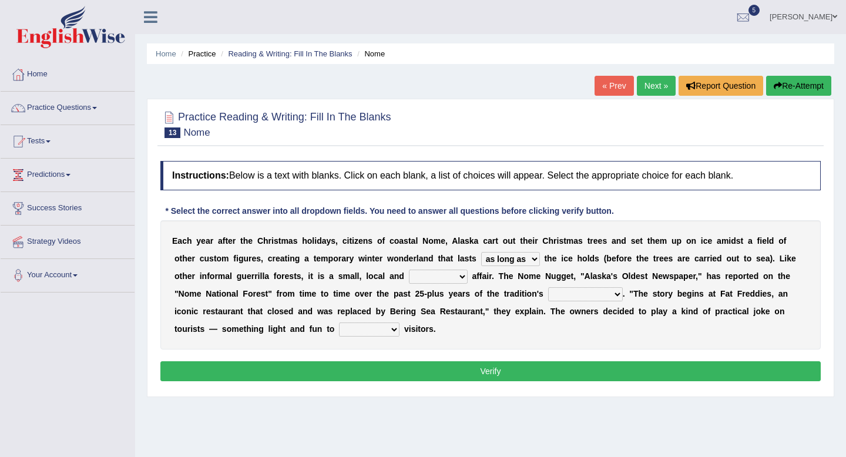
click at [355, 278] on b "l" at bounding box center [356, 275] width 2 height 9
click at [428, 276] on select "nasty fuzzy cozy greasy" at bounding box center [438, 277] width 59 height 14
select select "cozy"
click at [453, 278] on select "nasty fuzzy cozy greasy" at bounding box center [438, 277] width 59 height 14
click at [580, 298] on select "life existence disappearance emotions" at bounding box center [585, 294] width 75 height 14
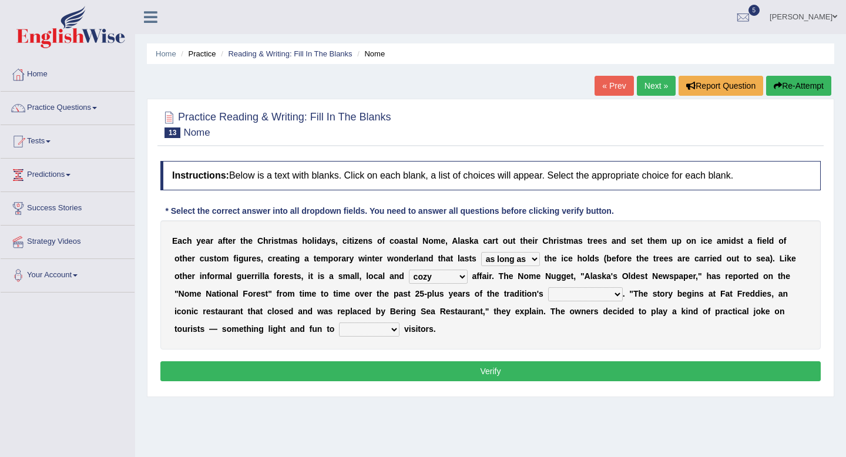
click at [573, 289] on select "life existence disappearance emotions" at bounding box center [585, 294] width 75 height 14
select select "emotions"
click at [381, 328] on select "purchase confound distinguish repel" at bounding box center [369, 330] width 61 height 14
select select "confound"
click at [406, 372] on button "Verify" at bounding box center [490, 371] width 660 height 20
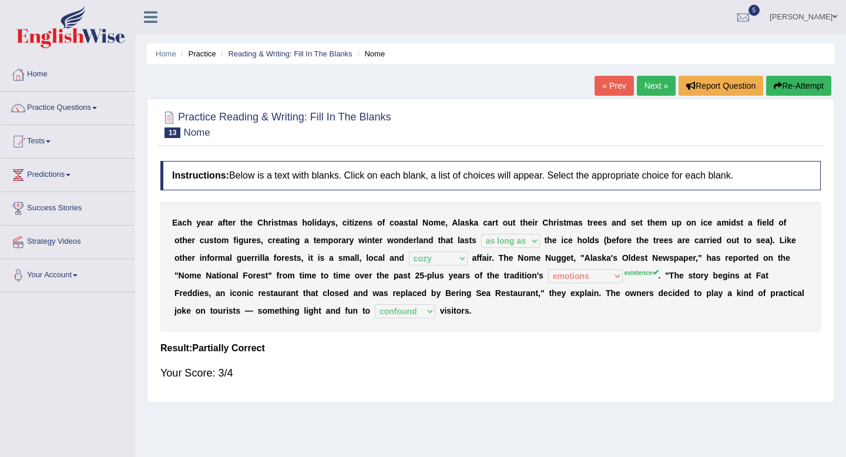
click at [653, 86] on link "Next »" at bounding box center [656, 86] width 39 height 20
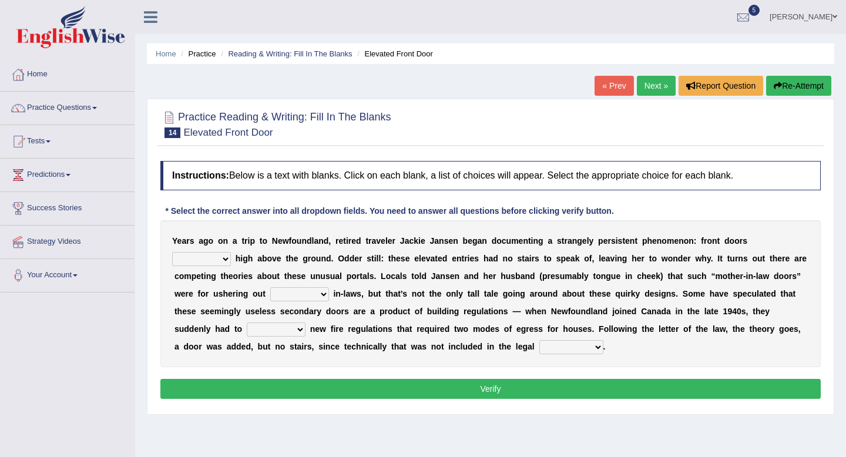
click at [675, 244] on b "e" at bounding box center [676, 240] width 5 height 9
click at [678, 239] on b "e" at bounding box center [676, 240] width 5 height 9
click at [224, 259] on select "raised visited painted lowered" at bounding box center [201, 259] width 59 height 14
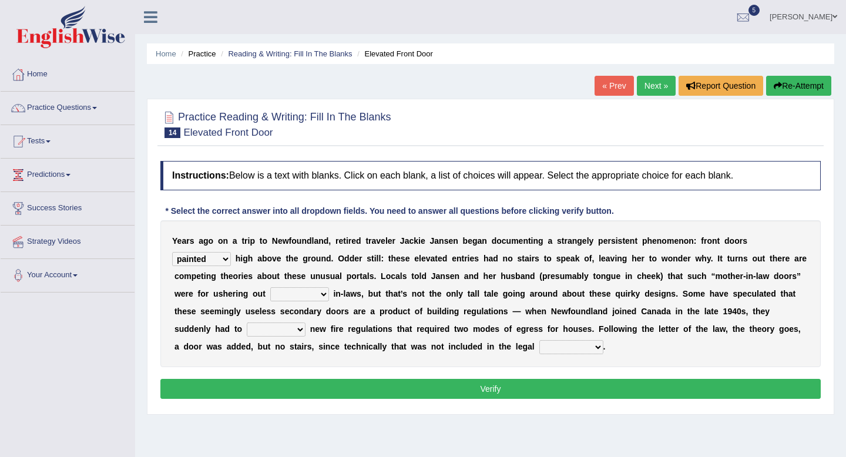
click at [207, 259] on select "raised visited painted lowered" at bounding box center [201, 259] width 59 height 14
select select "raised"
click at [389, 277] on b "o" at bounding box center [388, 275] width 5 height 9
click at [291, 297] on select "unbiased underlined unwanted united" at bounding box center [299, 294] width 59 height 14
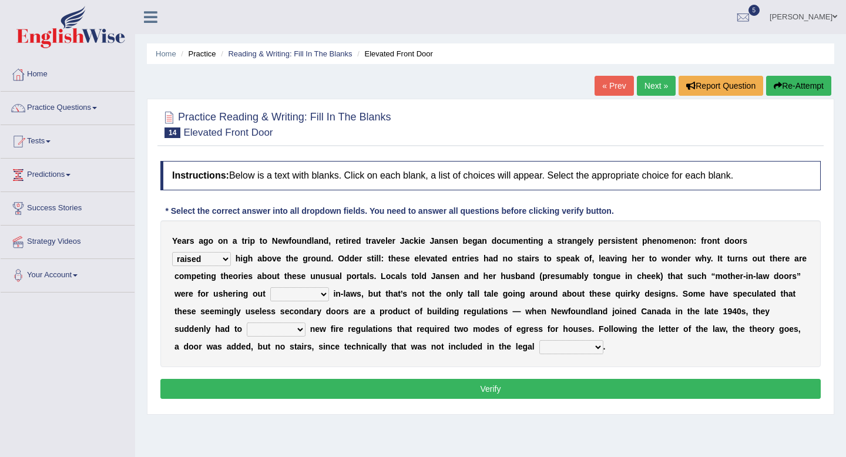
click at [296, 293] on select "unbiased underlined unwanted united" at bounding box center [299, 294] width 59 height 14
select select "unbiased"
click at [247, 328] on select "illuminate appreciate match disobey" at bounding box center [276, 330] width 59 height 14
select select "match"
click at [255, 333] on select "illuminate appreciate match disobey" at bounding box center [276, 330] width 59 height 14
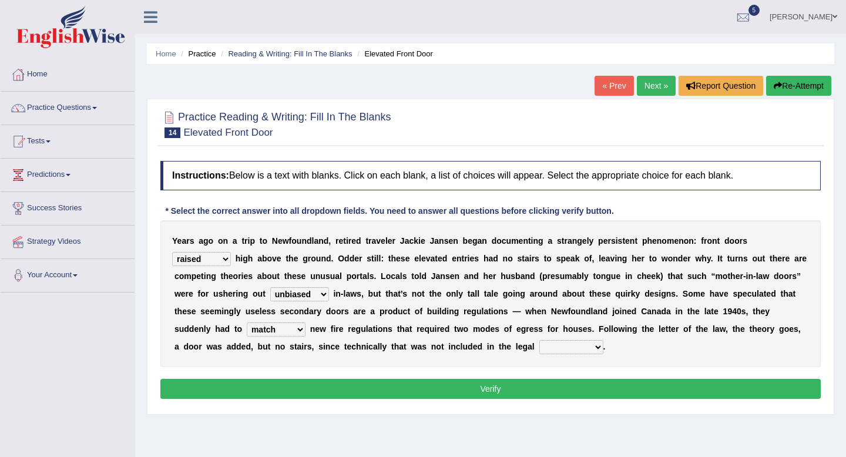
click at [539, 351] on select "religion paces manager requirement" at bounding box center [571, 347] width 64 height 14
select select "requirement"
click at [247, 332] on select "illuminate appreciate match disobey" at bounding box center [276, 330] width 59 height 14
click at [318, 297] on select "unbiased underlined unwanted united" at bounding box center [299, 294] width 59 height 14
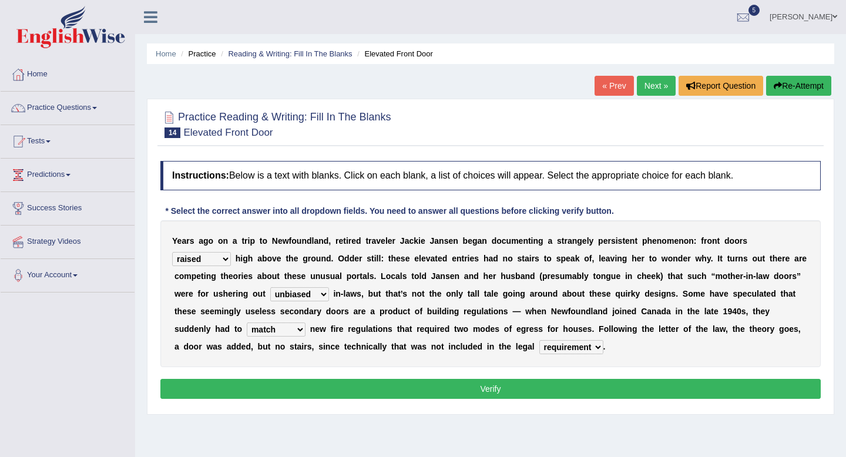
click at [382, 391] on button "Verify" at bounding box center [490, 389] width 660 height 20
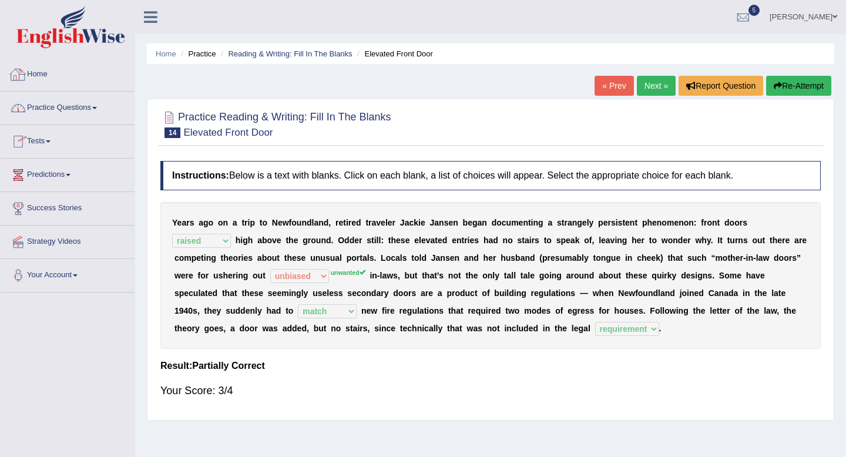
click at [73, 105] on link "Practice Questions" at bounding box center [68, 106] width 134 height 29
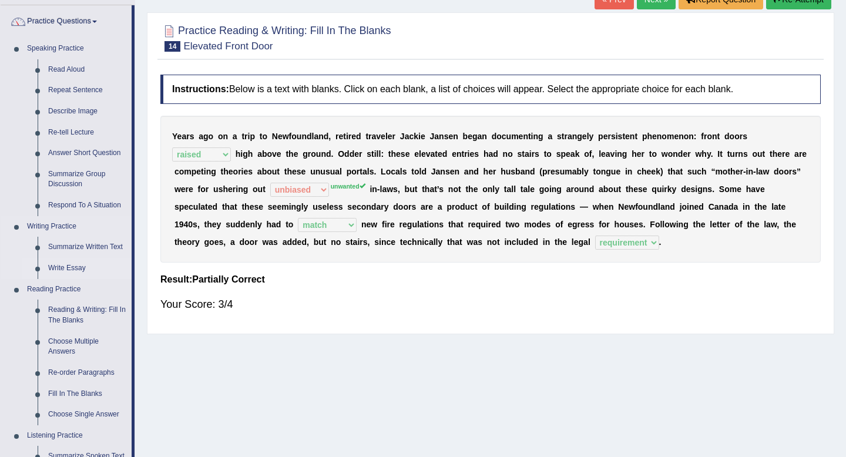
scroll to position [87, 0]
click at [92, 391] on link "Fill In The Blanks" at bounding box center [87, 393] width 89 height 21
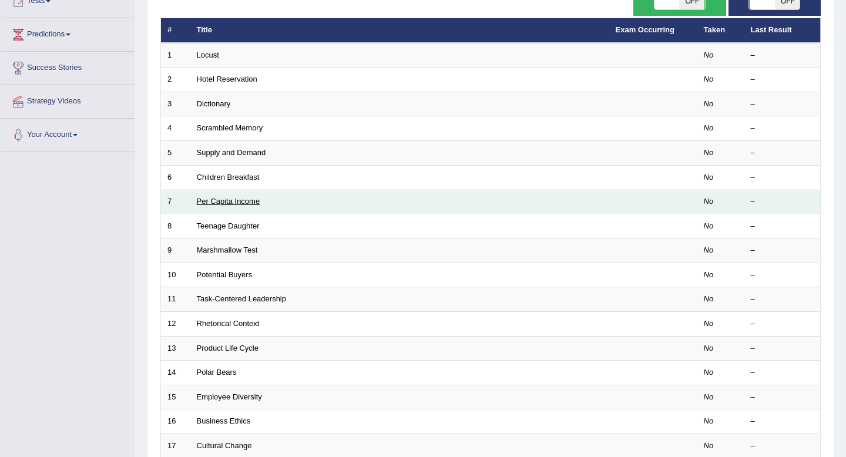
scroll to position [276, 0]
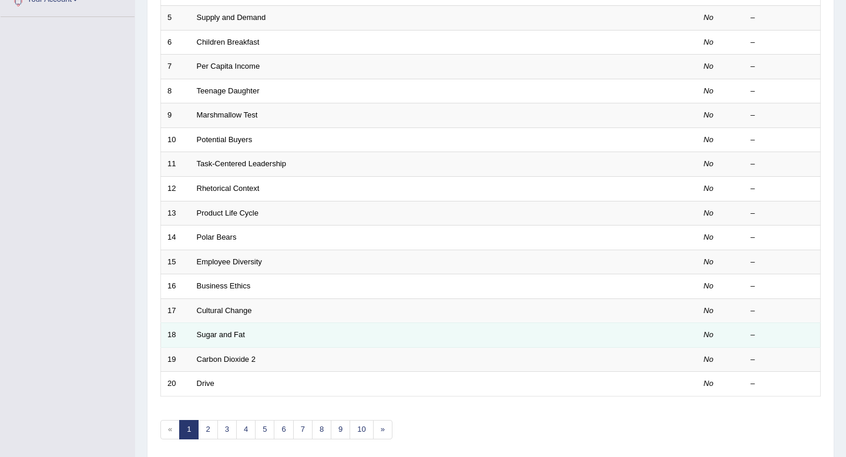
click at [219, 343] on td "Sugar and Fat" at bounding box center [399, 335] width 419 height 25
click at [226, 325] on td "Sugar and Fat" at bounding box center [399, 335] width 419 height 25
click at [217, 335] on link "Sugar and Fat" at bounding box center [221, 334] width 48 height 9
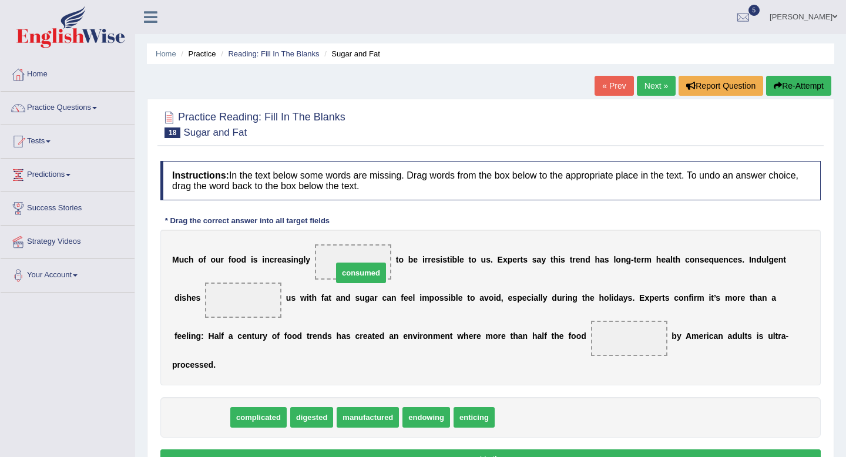
drag, startPoint x: 207, startPoint y: 401, endPoint x: 363, endPoint y: 255, distance: 213.2
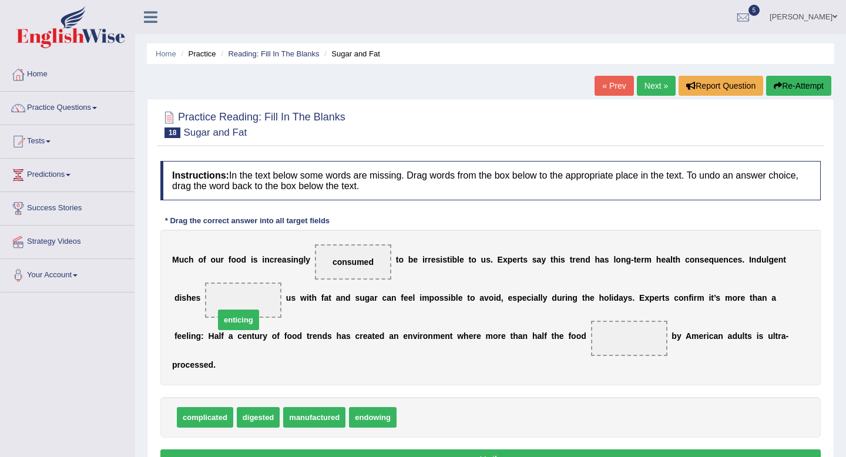
drag, startPoint x: 428, startPoint y: 398, endPoint x: 246, endPoint y: 300, distance: 206.6
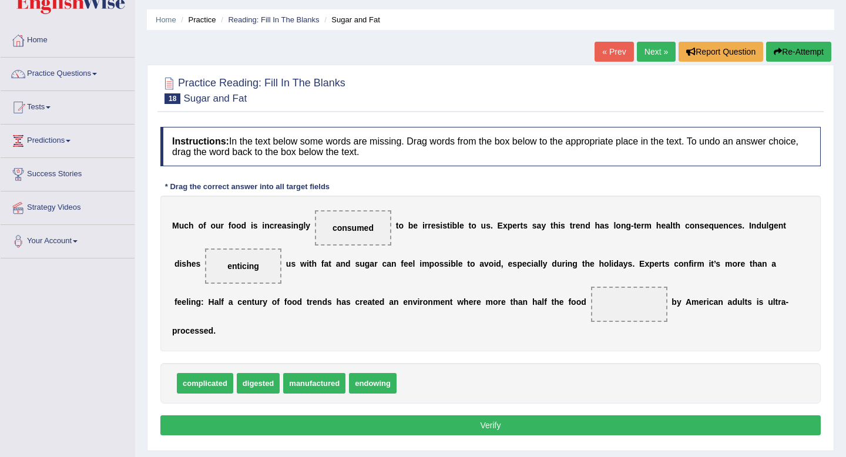
scroll to position [35, 0]
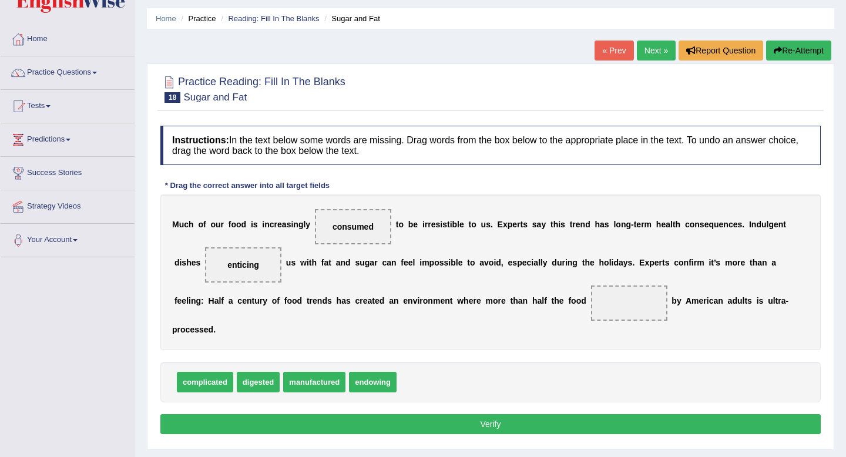
click at [473, 303] on b "r" at bounding box center [474, 300] width 3 height 9
drag, startPoint x: 306, startPoint y: 363, endPoint x: 608, endPoint y: 304, distance: 308.2
click at [539, 414] on button "Verify" at bounding box center [490, 424] width 660 height 20
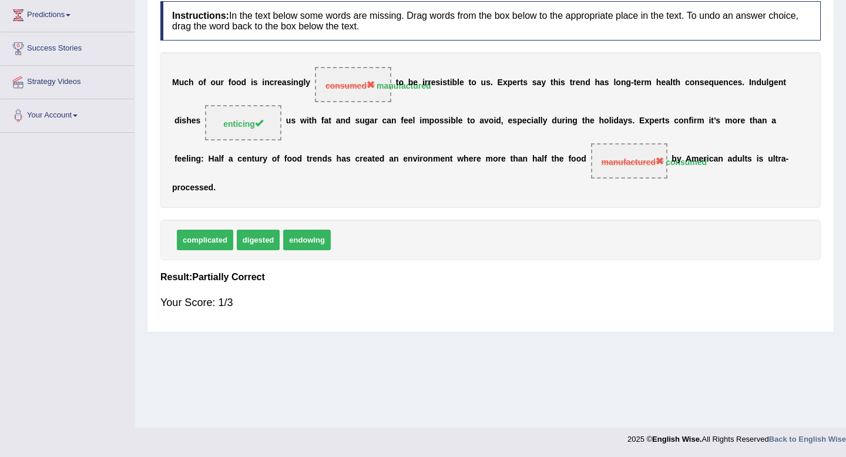
scroll to position [0, 0]
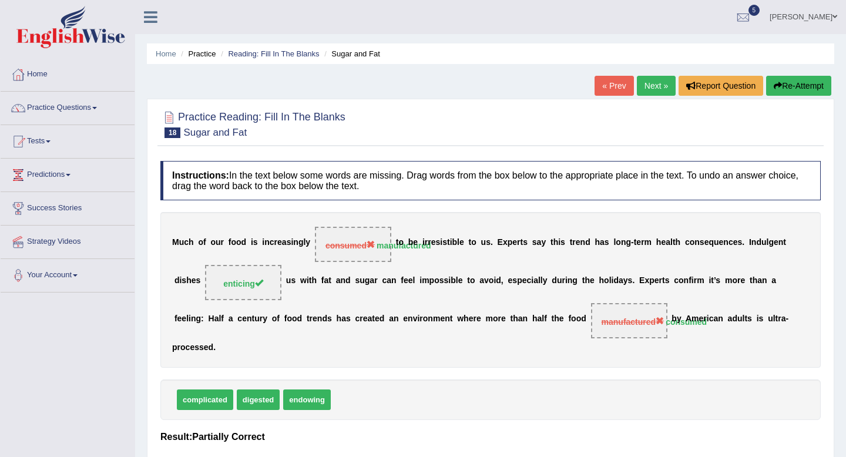
click at [656, 89] on link "Next »" at bounding box center [656, 86] width 39 height 20
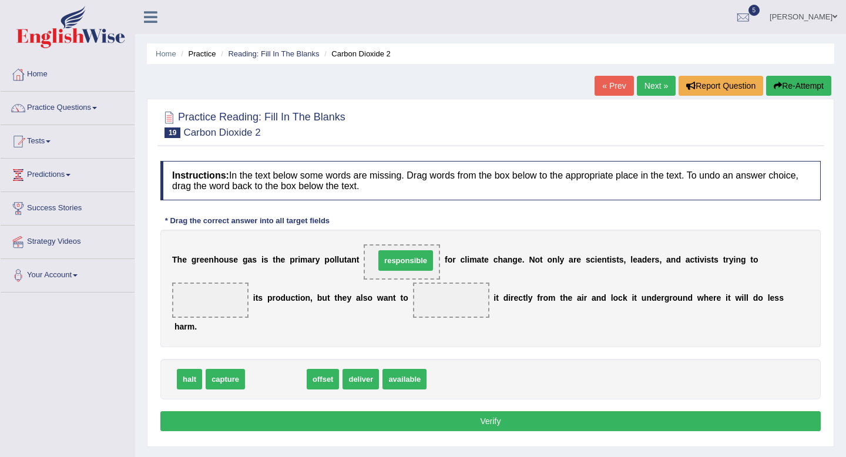
drag, startPoint x: 290, startPoint y: 377, endPoint x: 420, endPoint y: 258, distance: 175.9
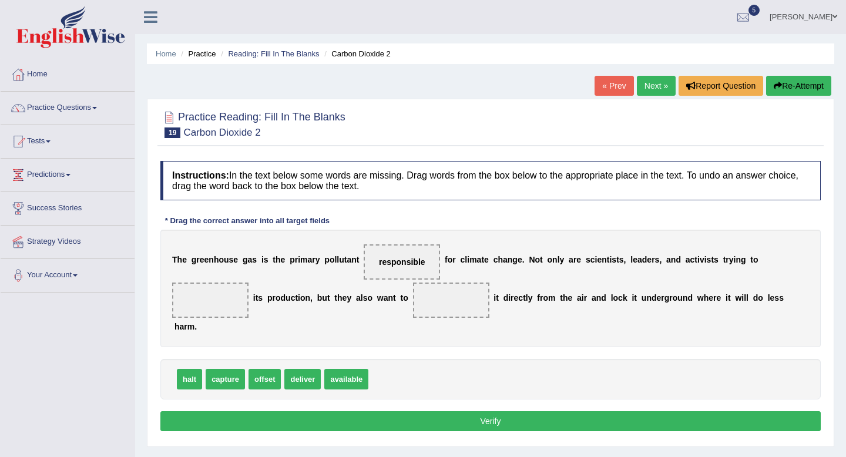
click at [612, 264] on b "s" at bounding box center [614, 259] width 5 height 9
click at [647, 259] on b "e" at bounding box center [649, 259] width 5 height 9
drag, startPoint x: 185, startPoint y: 371, endPoint x: 215, endPoint y: 280, distance: 95.3
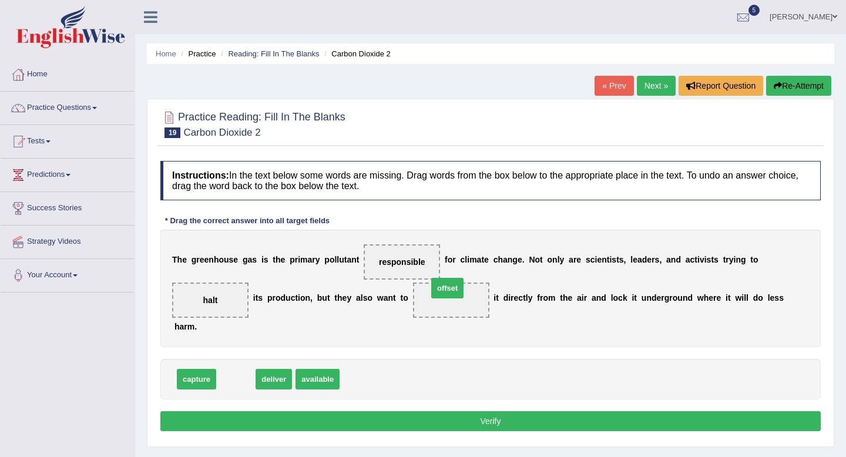
drag, startPoint x: 234, startPoint y: 377, endPoint x: 455, endPoint y: 289, distance: 237.3
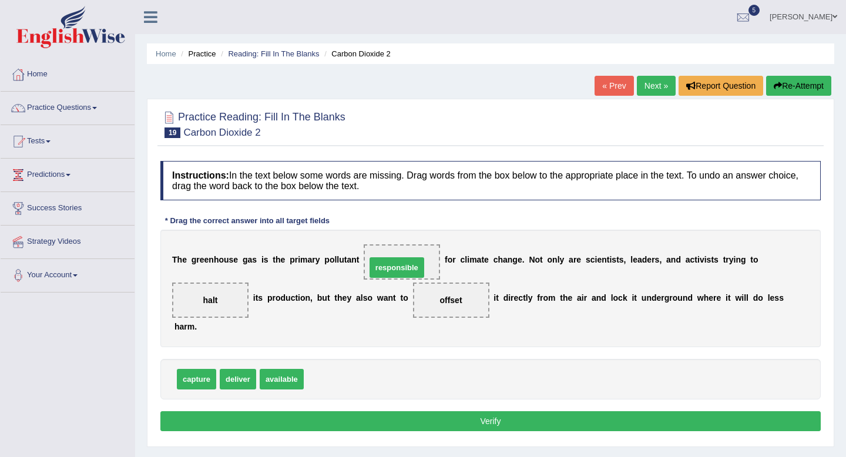
drag, startPoint x: 331, startPoint y: 378, endPoint x: 397, endPoint y: 257, distance: 137.8
click at [485, 424] on button "Verify" at bounding box center [490, 421] width 660 height 20
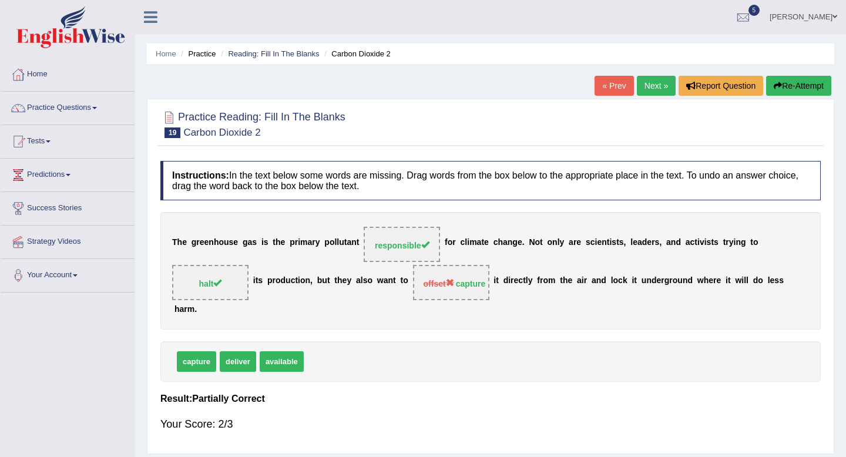
click at [654, 92] on link "Next »" at bounding box center [656, 86] width 39 height 20
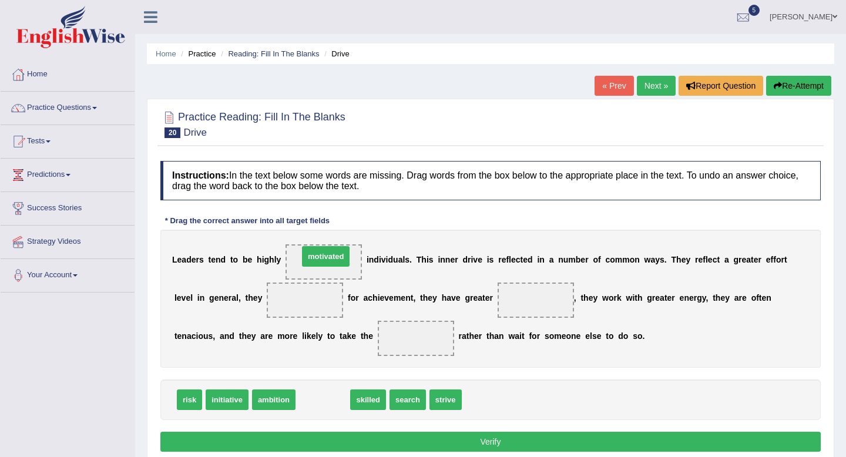
drag, startPoint x: 324, startPoint y: 402, endPoint x: 327, endPoint y: 259, distance: 143.4
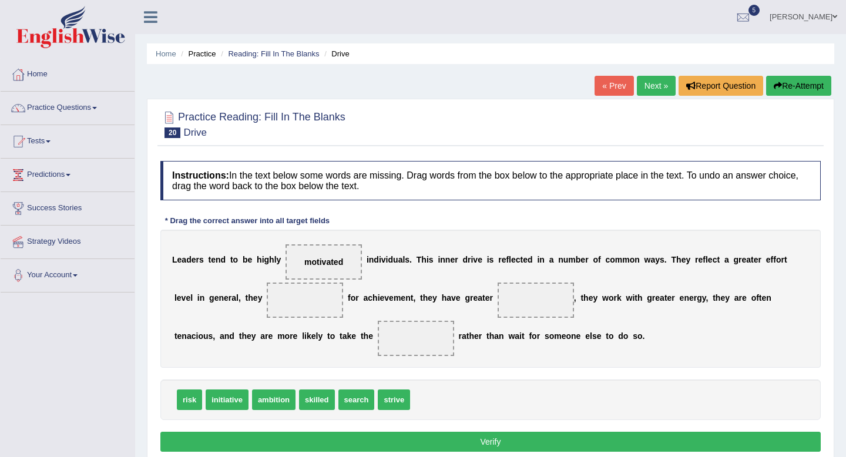
click at [196, 310] on div "L e a d e r s t e n d t o b e h i g h l y motivated i n d i v i d u a l s . T h…" at bounding box center [490, 299] width 660 height 138
drag, startPoint x: 286, startPoint y: 408, endPoint x: 288, endPoint y: 308, distance: 100.5
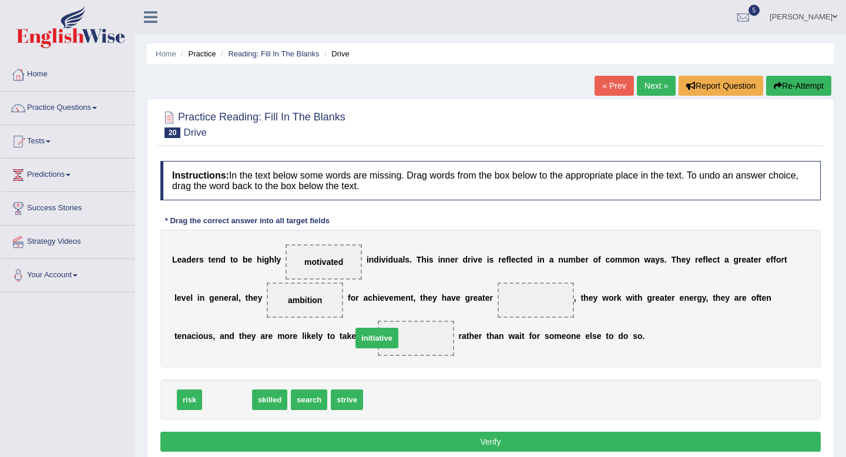
drag, startPoint x: 227, startPoint y: 400, endPoint x: 377, endPoint y: 338, distance: 162.0
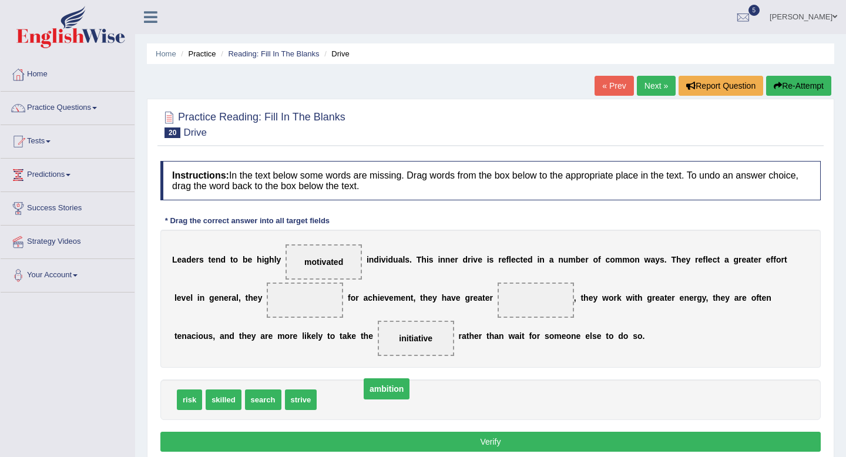
drag, startPoint x: 287, startPoint y: 296, endPoint x: 365, endPoint y: 394, distance: 125.4
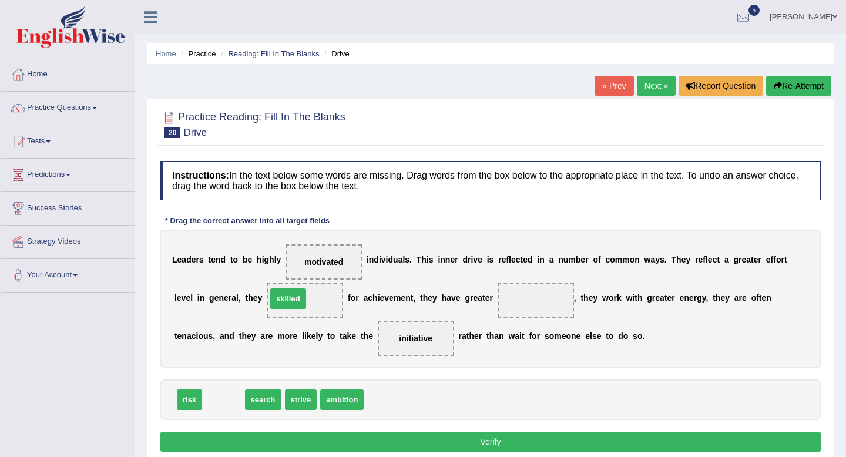
drag, startPoint x: 225, startPoint y: 401, endPoint x: 290, endPoint y: 300, distance: 120.3
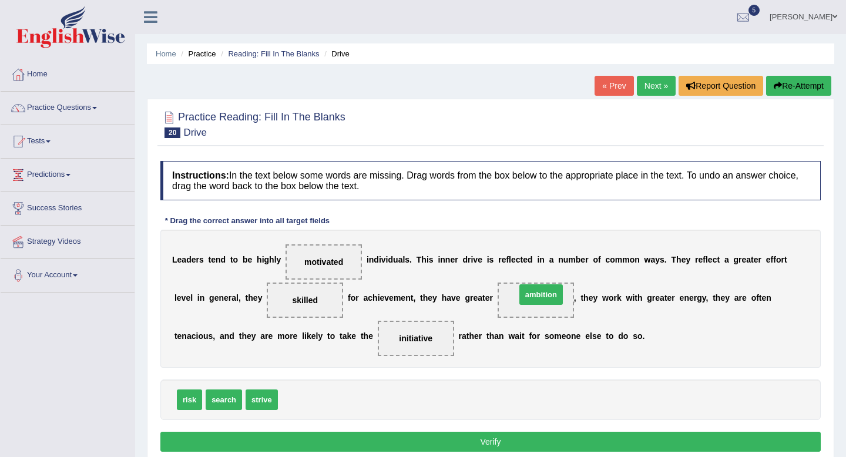
drag, startPoint x: 309, startPoint y: 399, endPoint x: 546, endPoint y: 293, distance: 259.3
click at [430, 443] on button "Verify" at bounding box center [490, 442] width 660 height 20
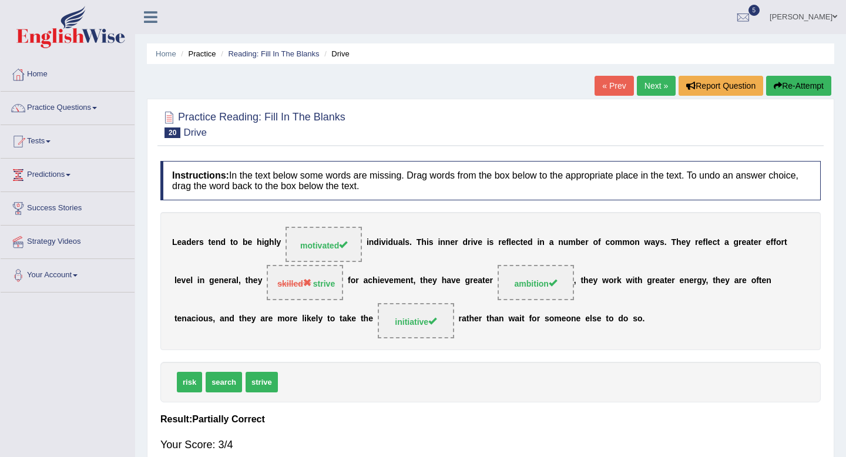
click at [300, 274] on span "skilled strive" at bounding box center [305, 282] width 76 height 35
click at [653, 82] on link "Next »" at bounding box center [656, 86] width 39 height 20
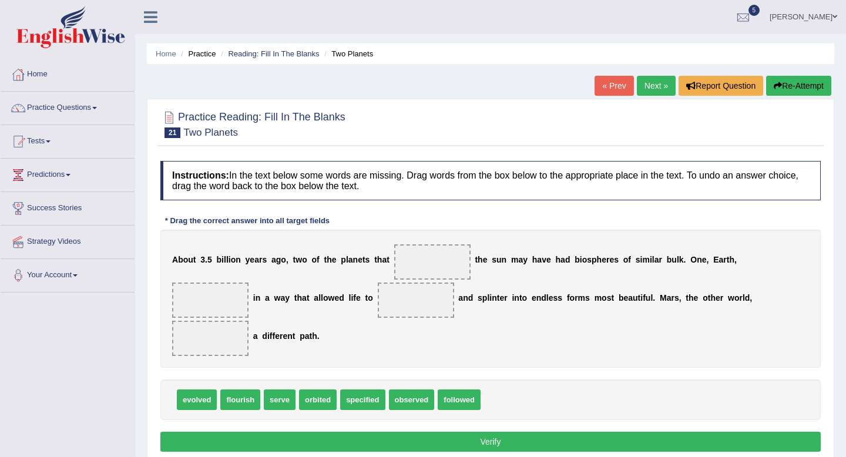
drag, startPoint x: 200, startPoint y: 261, endPoint x: 278, endPoint y: 261, distance: 78.7
click at [278, 261] on div "A b o u t 3 . 5 b i l l i o n y e a r s a g o , t w o o f t h e p l a n e t s t…" at bounding box center [490, 299] width 660 height 138
drag, startPoint x: 323, startPoint y: 400, endPoint x: 435, endPoint y: 256, distance: 183.3
drag, startPoint x: 427, startPoint y: 404, endPoint x: 441, endPoint y: 257, distance: 147.0
drag, startPoint x: 377, startPoint y: 402, endPoint x: 371, endPoint y: 398, distance: 6.7
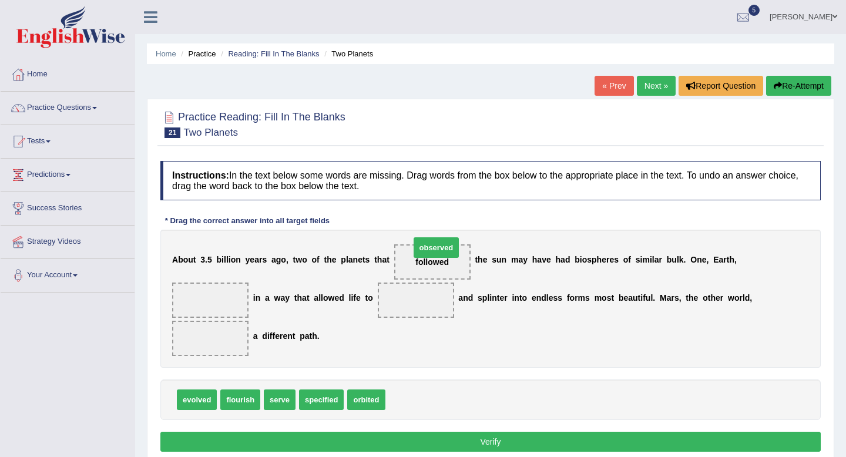
drag, startPoint x: 421, startPoint y: 401, endPoint x: 445, endPoint y: 250, distance: 153.0
drag, startPoint x: 411, startPoint y: 398, endPoint x: 206, endPoint y: 346, distance: 211.6
drag, startPoint x: 372, startPoint y: 404, endPoint x: 215, endPoint y: 301, distance: 187.2
click at [321, 400] on span "specified" at bounding box center [321, 400] width 45 height 21
click at [277, 321] on div "A b o u t 3 . 5 b i l l i o n y e a r s a g o , t w o o f t h e p l a n e t s t…" at bounding box center [490, 299] width 660 height 138
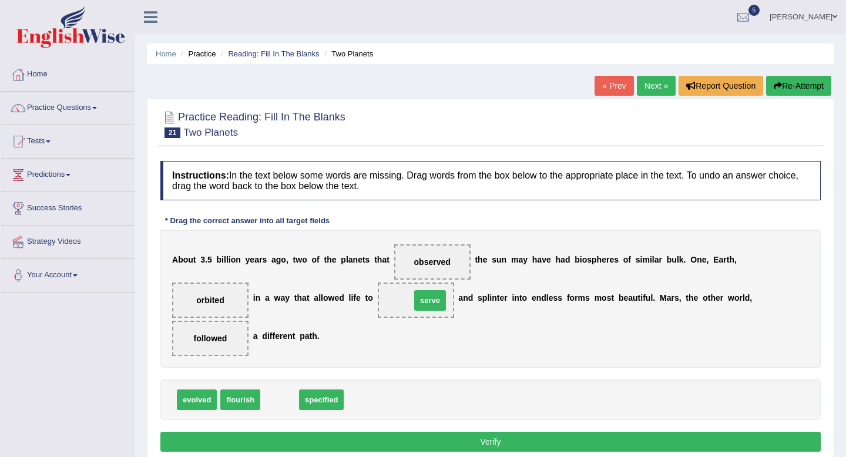
drag, startPoint x: 280, startPoint y: 401, endPoint x: 432, endPoint y: 300, distance: 182.2
click at [461, 445] on button "Verify" at bounding box center [490, 442] width 660 height 20
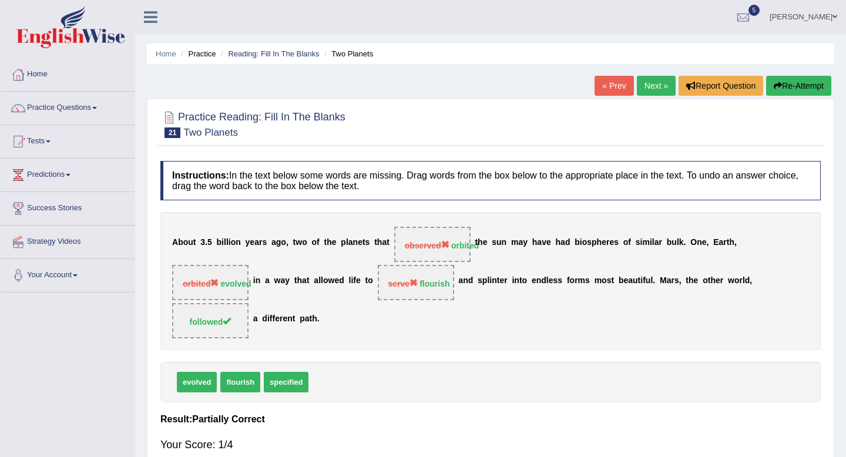
click at [660, 90] on link "Next »" at bounding box center [656, 86] width 39 height 20
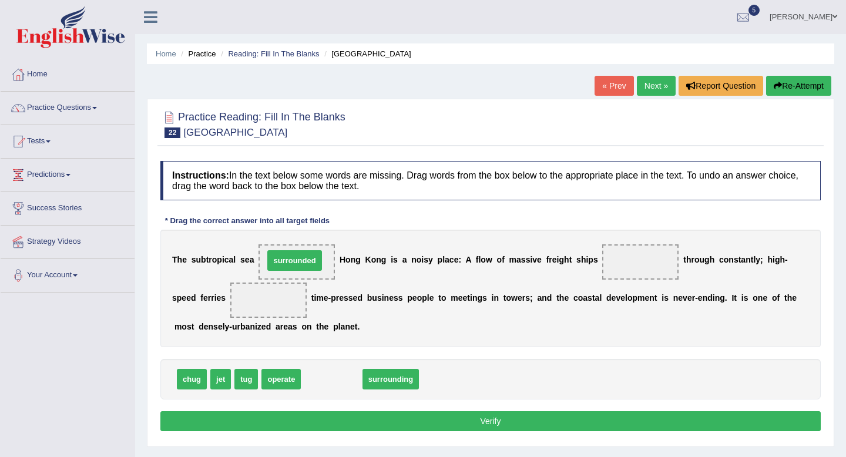
drag, startPoint x: 339, startPoint y: 379, endPoint x: 303, endPoint y: 254, distance: 130.3
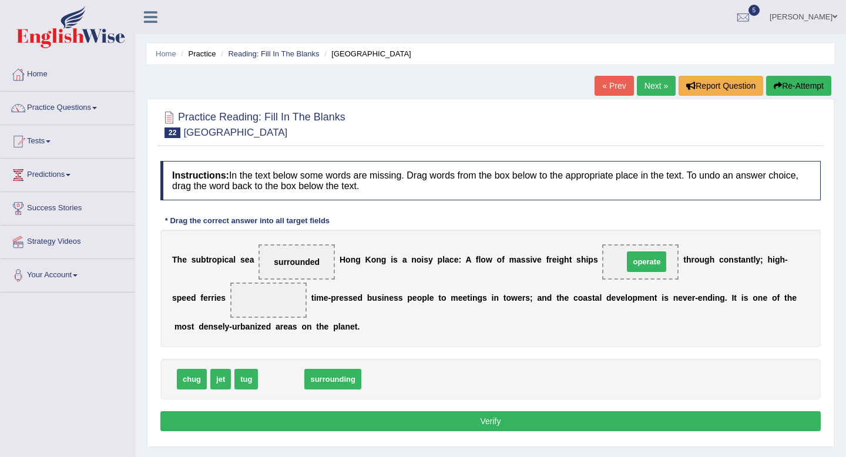
drag, startPoint x: 286, startPoint y: 386, endPoint x: 648, endPoint y: 269, distance: 380.3
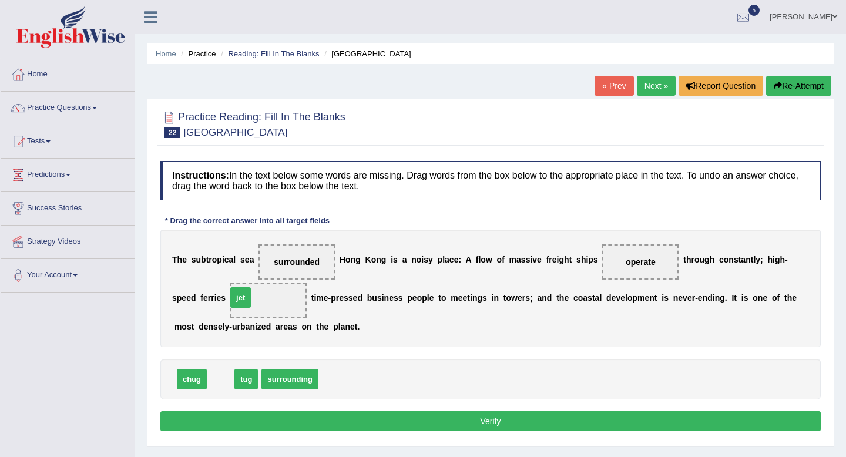
drag, startPoint x: 221, startPoint y: 379, endPoint x: 241, endPoint y: 297, distance: 84.6
click at [335, 424] on button "Verify" at bounding box center [490, 421] width 660 height 20
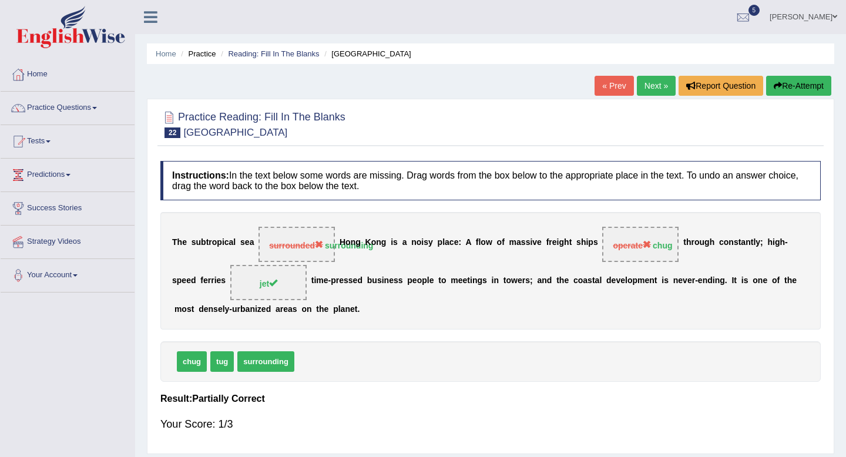
click at [657, 249] on strong "chug" at bounding box center [662, 245] width 19 height 9
click at [393, 243] on b "s" at bounding box center [395, 242] width 5 height 9
click at [653, 84] on link "Next »" at bounding box center [656, 86] width 39 height 20
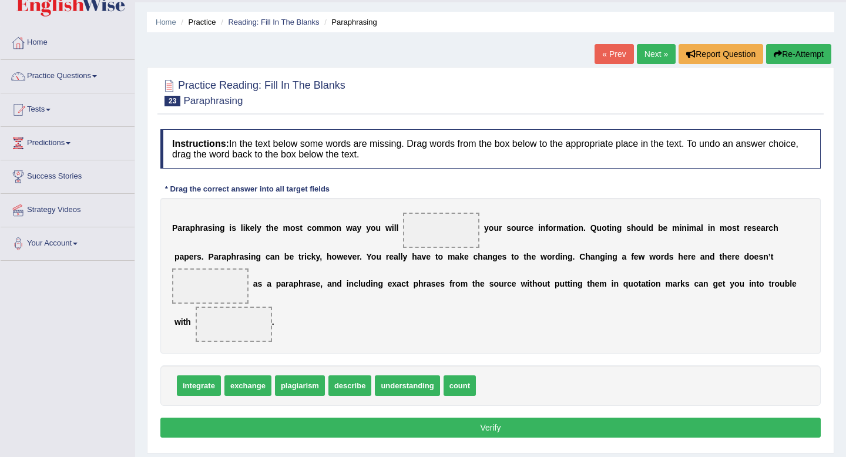
scroll to position [31, 0]
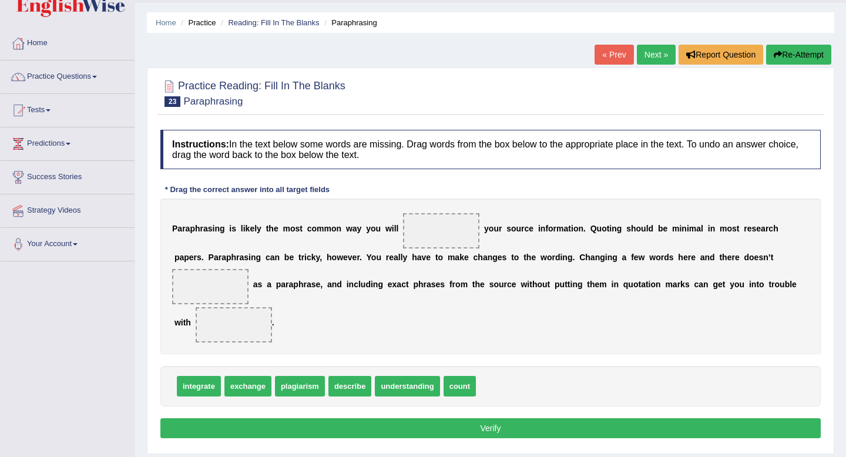
click at [258, 388] on span "exchange" at bounding box center [247, 386] width 47 height 21
click at [213, 226] on b "i" at bounding box center [214, 228] width 2 height 9
drag, startPoint x: 204, startPoint y: 385, endPoint x: 428, endPoint y: 244, distance: 264.5
click at [428, 244] on span "integrate" at bounding box center [441, 230] width 76 height 35
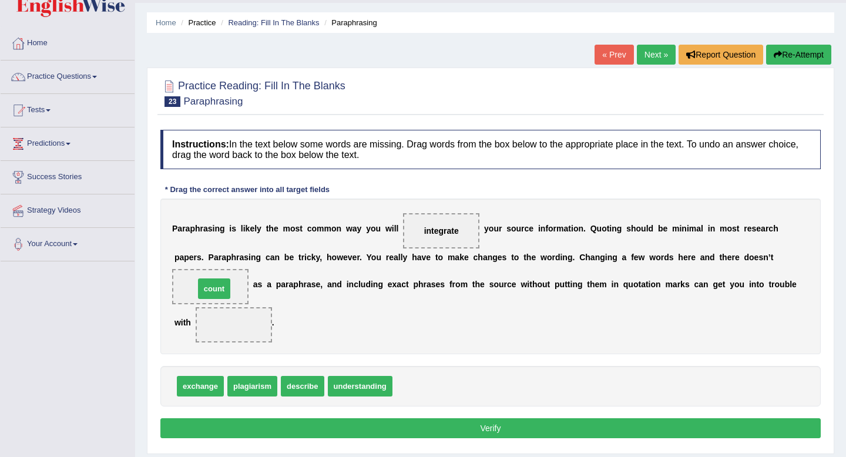
drag, startPoint x: 418, startPoint y: 390, endPoint x: 221, endPoint y: 293, distance: 220.2
click at [647, 290] on div "P a r a p h r a s i n g i s l i k e l y t h e m o s t c o m m o n w a y y o u w…" at bounding box center [490, 277] width 660 height 156
click at [184, 325] on b "t" at bounding box center [184, 322] width 3 height 9
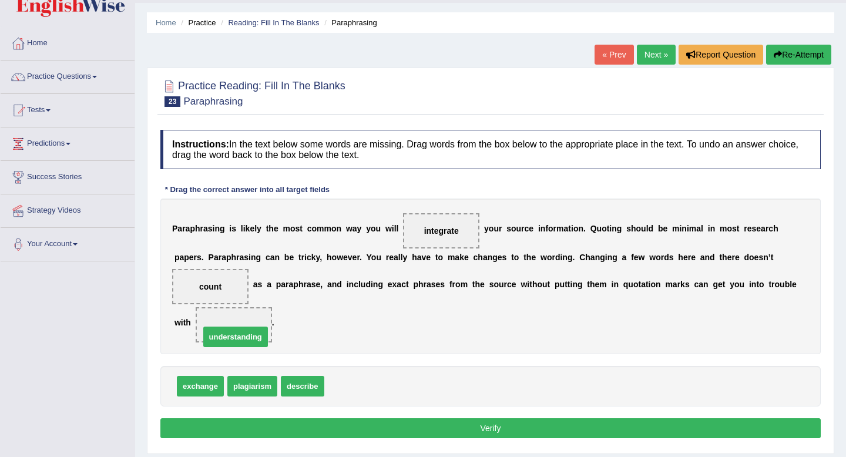
drag, startPoint x: 379, startPoint y: 384, endPoint x: 254, endPoint y: 335, distance: 134.0
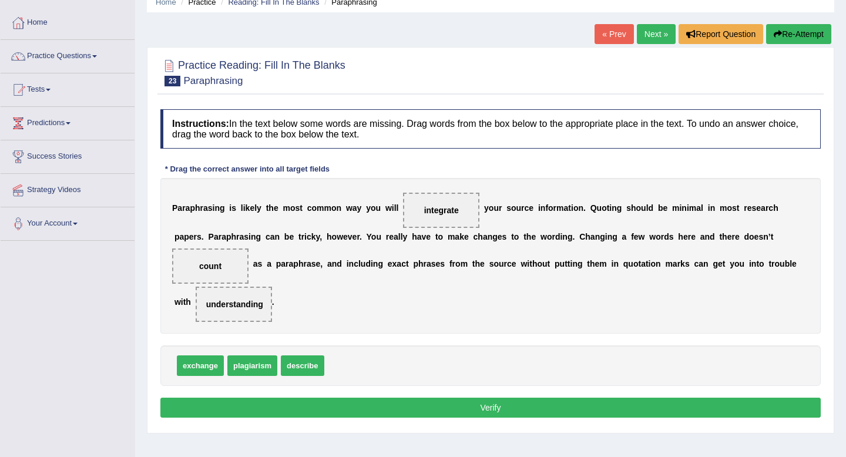
scroll to position [56, 0]
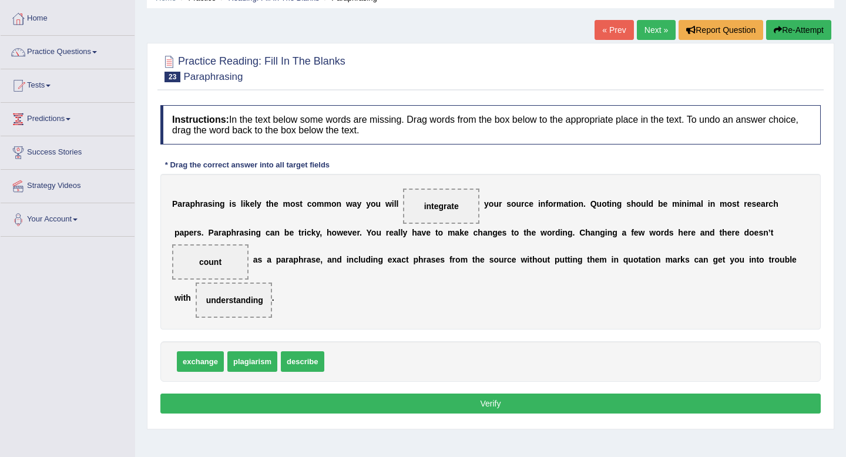
drag, startPoint x: 575, startPoint y: 235, endPoint x: 394, endPoint y: 228, distance: 181.1
click at [394, 228] on div "P a r a p h r a s i n g i s l i k e l y t h e m o s t c o m m o n w a y y o u w…" at bounding box center [490, 252] width 660 height 156
click at [541, 246] on div "P a r a p h r a s i n g i s l i k e l y t h e m o s t c o m m o n w a y y o u w…" at bounding box center [490, 252] width 660 height 156
drag, startPoint x: 699, startPoint y: 231, endPoint x: 595, endPoint y: 230, distance: 103.4
click at [595, 230] on div "P a r a p h r a s i n g i s l i k e l y t h e m o s t c o m m o n w a y y o u w…" at bounding box center [490, 252] width 660 height 156
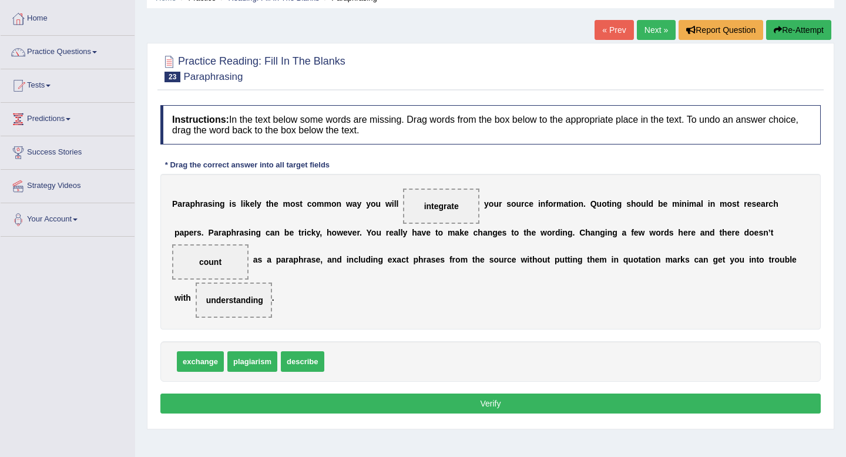
click at [365, 408] on button "Verify" at bounding box center [490, 404] width 660 height 20
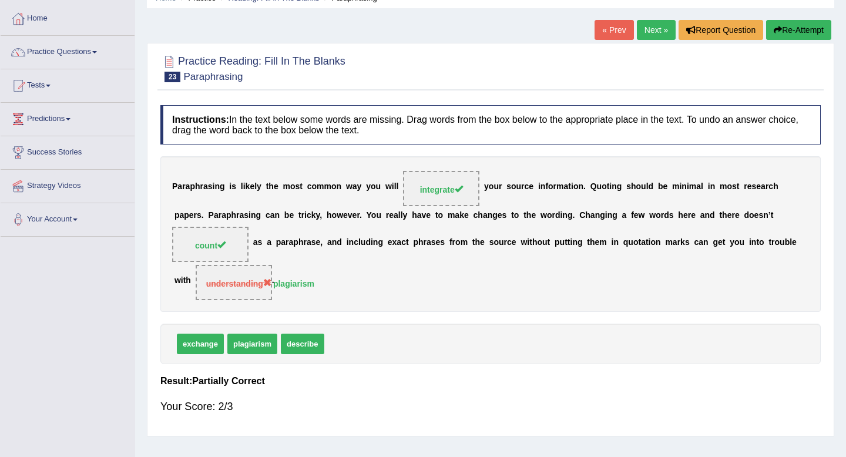
click at [288, 283] on strong "plagiarism" at bounding box center [293, 283] width 41 height 9
